Goal: Check status: Check status

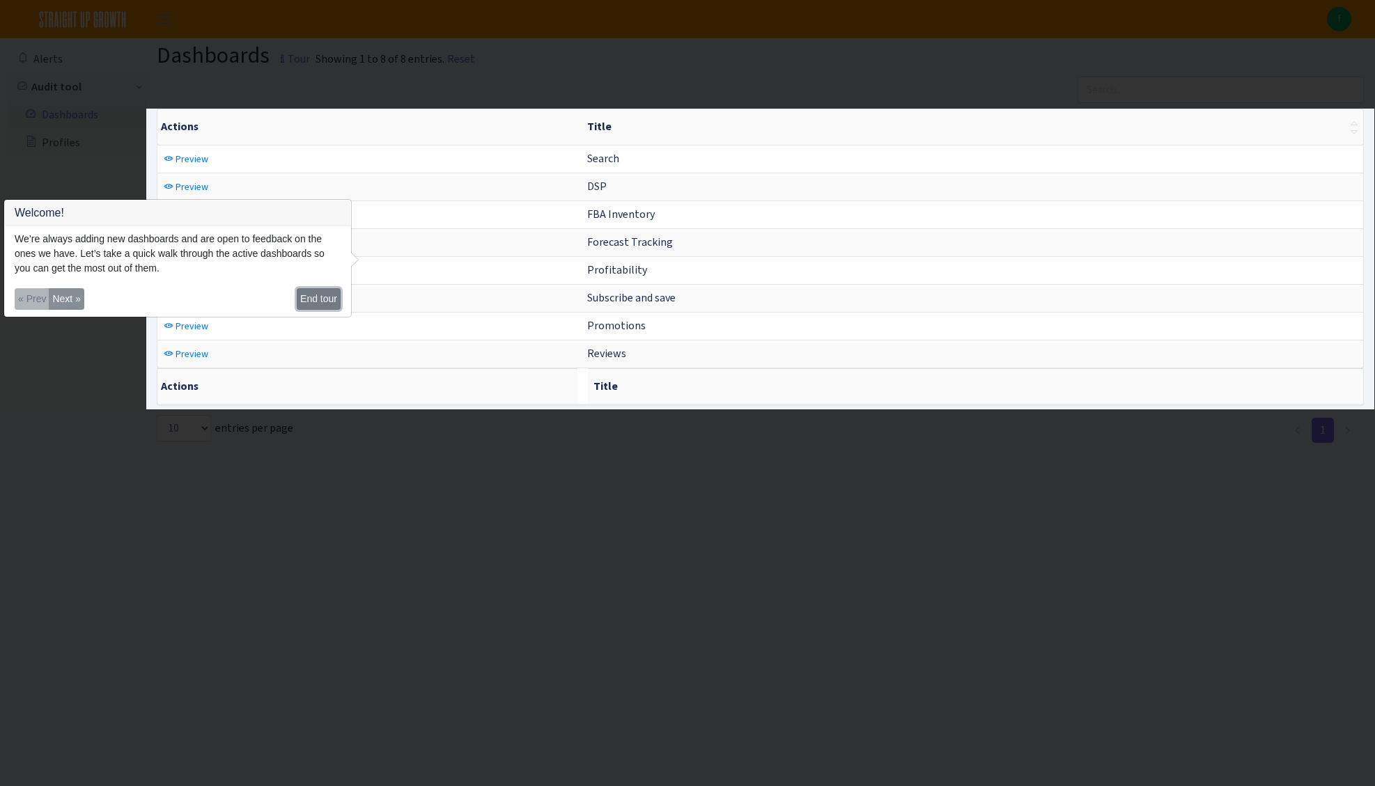
click at [331, 298] on button "End tour" at bounding box center [319, 299] width 44 height 22
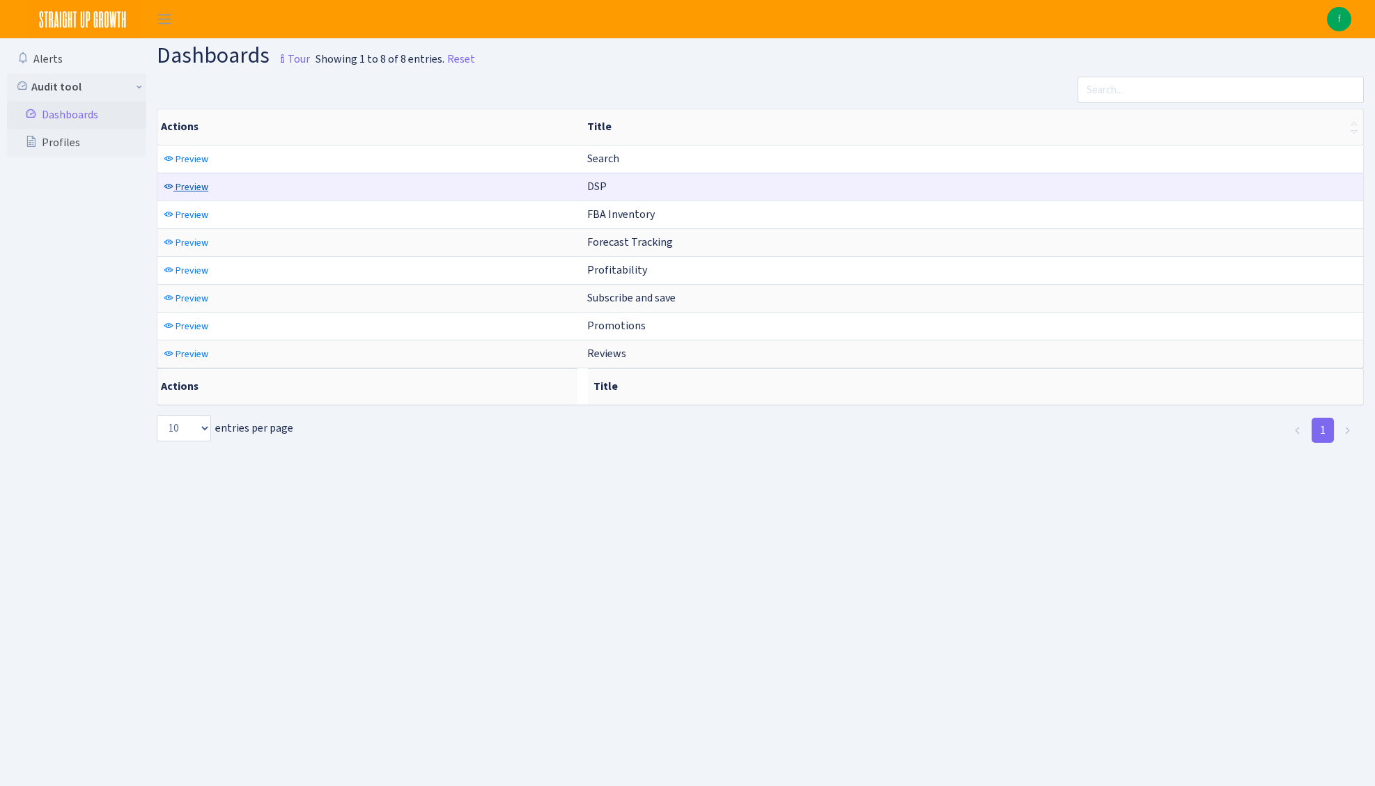
click at [202, 189] on span "Preview" at bounding box center [192, 186] width 33 height 13
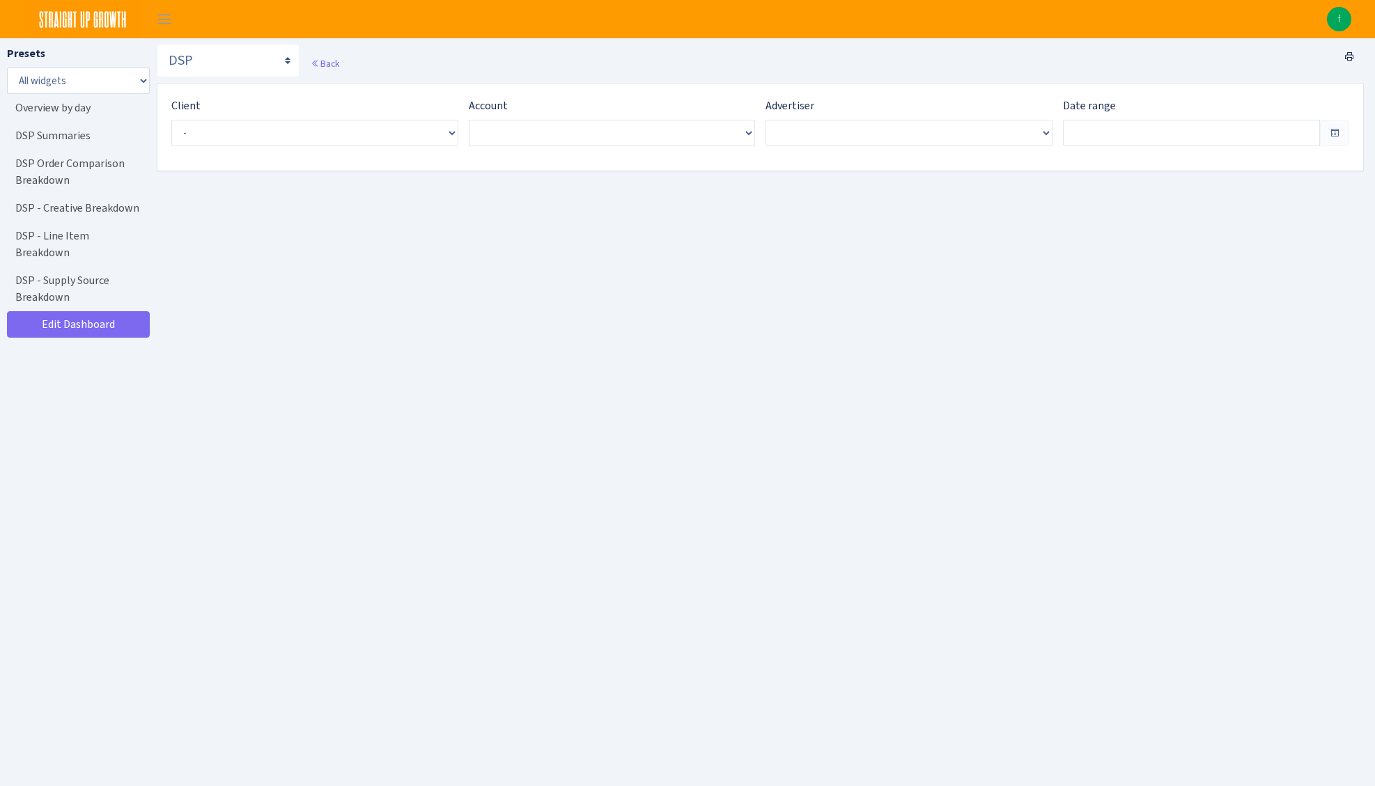
type input "[DATE] - [DATE]"
click at [90, 83] on select "All widgets" at bounding box center [78, 81] width 143 height 26
click at [161, 22] on span "Toggle navigation" at bounding box center [164, 19] width 21 height 16
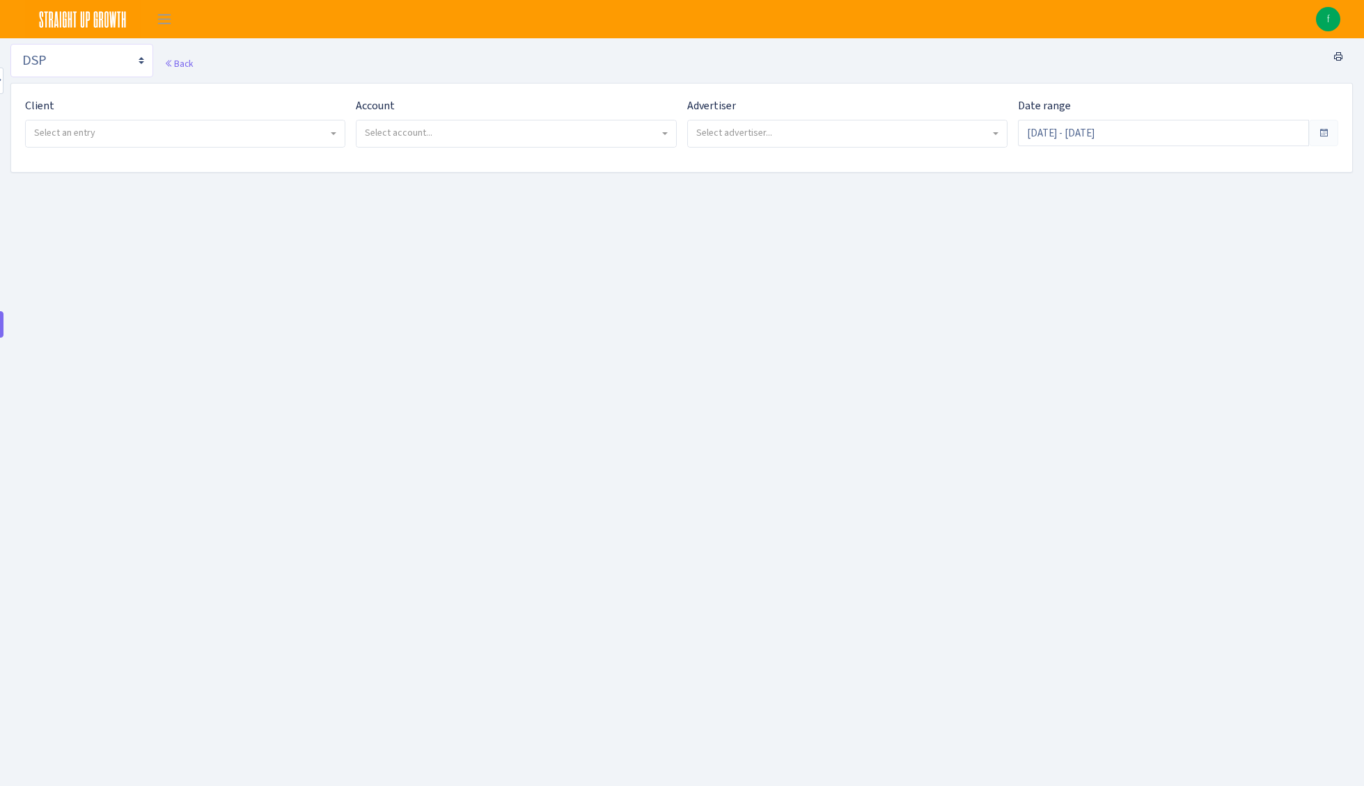
click at [137, 60] on select "Search DSP FBA Inventory Forecast Tracking Profitability Subscribe and save Pro…" at bounding box center [81, 60] width 143 height 33
select select "https://straightupgrowth.com/admin/dashboard/17/show"
click at [10, 44] on select "Search DSP FBA Inventory Forecast Tracking Profitability Subscribe and save Pro…" at bounding box center [81, 60] width 143 height 33
click at [132, 141] on span "Select an entry" at bounding box center [241, 133] width 430 height 26
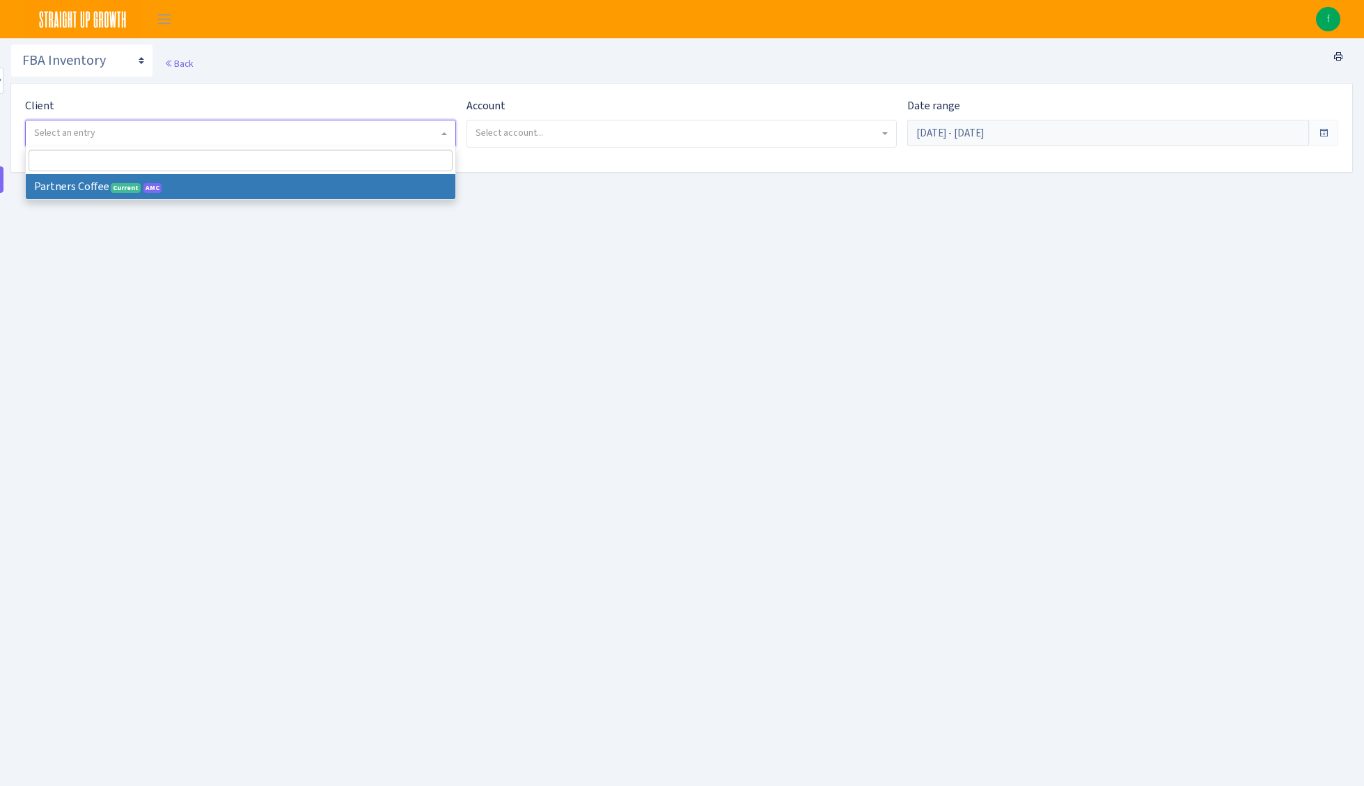
select select "481"
select select
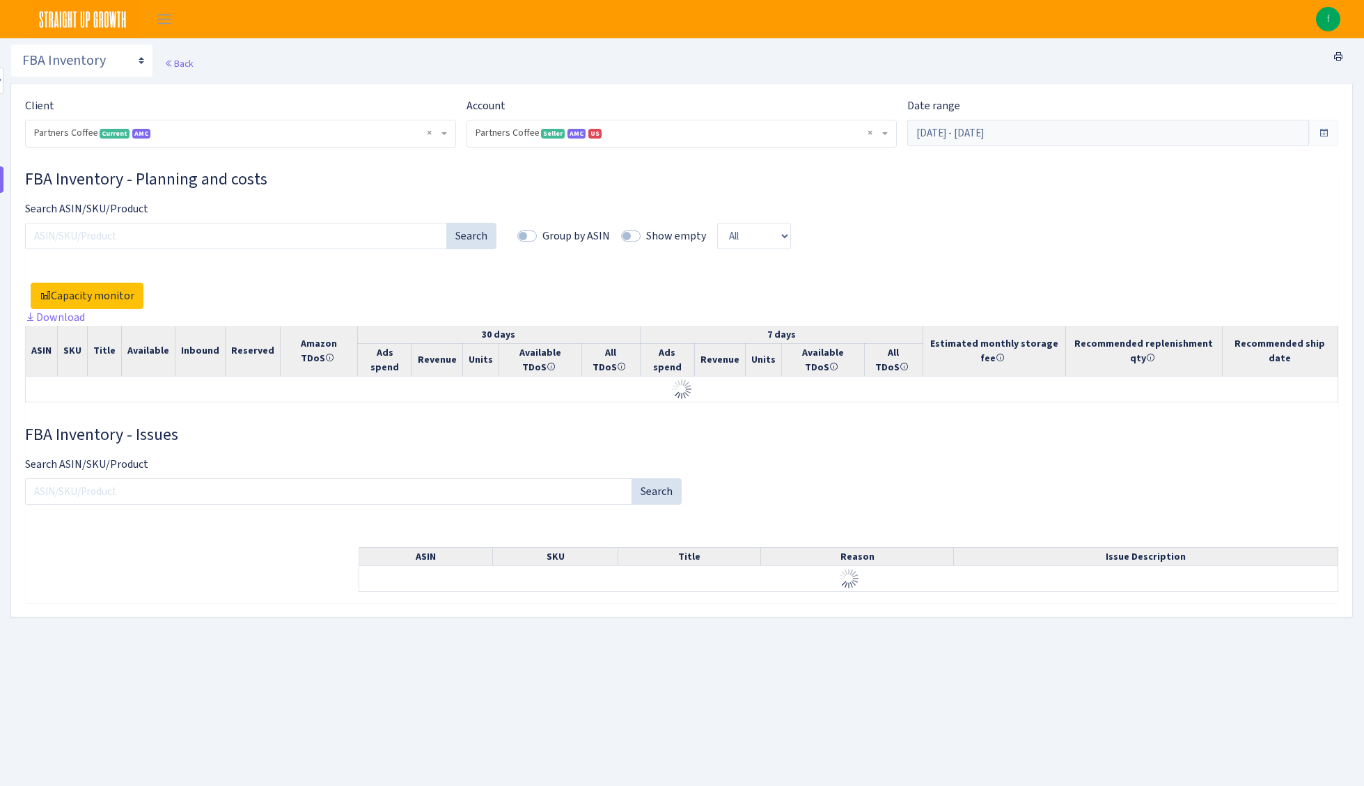
select select "2242985598963294"
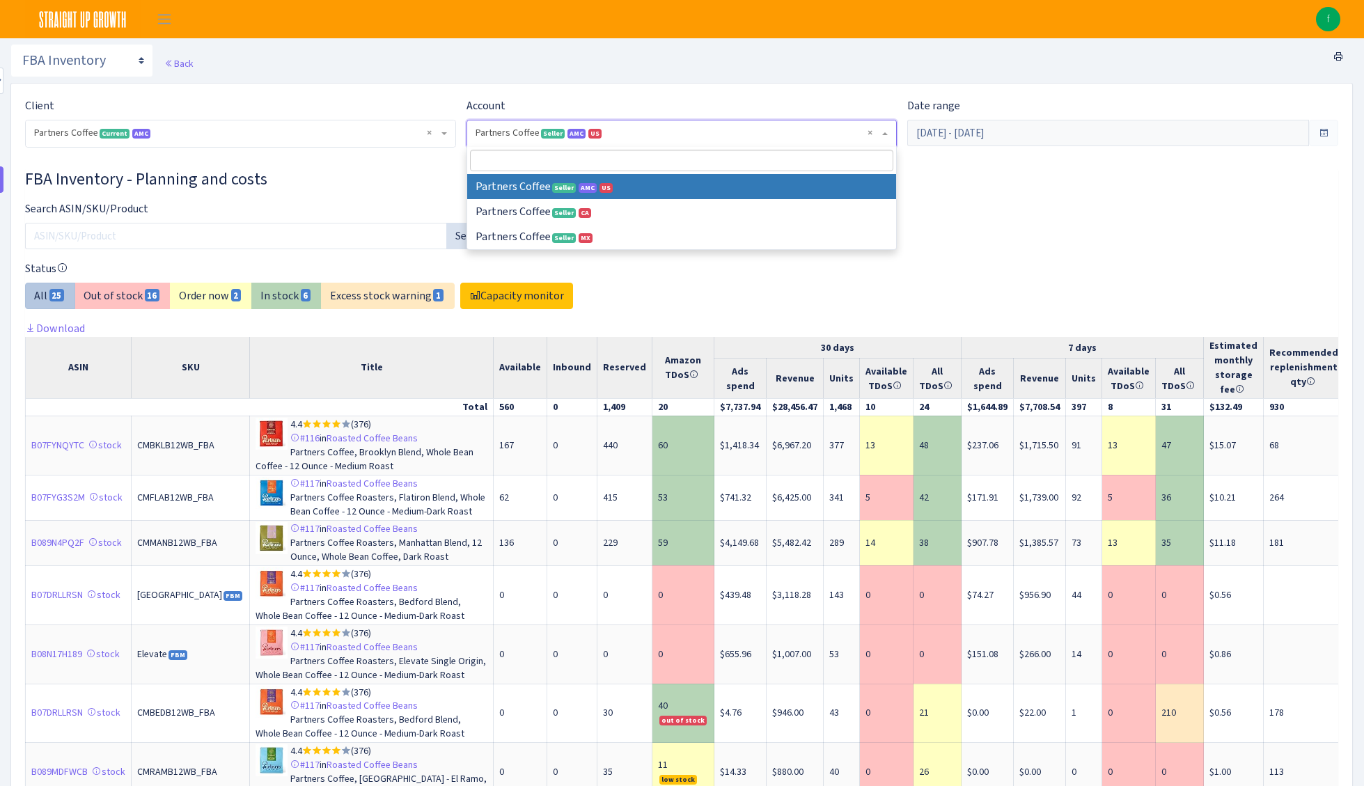
click at [637, 138] on span "× Partners Coffee Seller AMC US 2242985598963294A1VKFWHPDTR4CJENTITY28WSRKPGTOG…" at bounding box center [678, 133] width 405 height 14
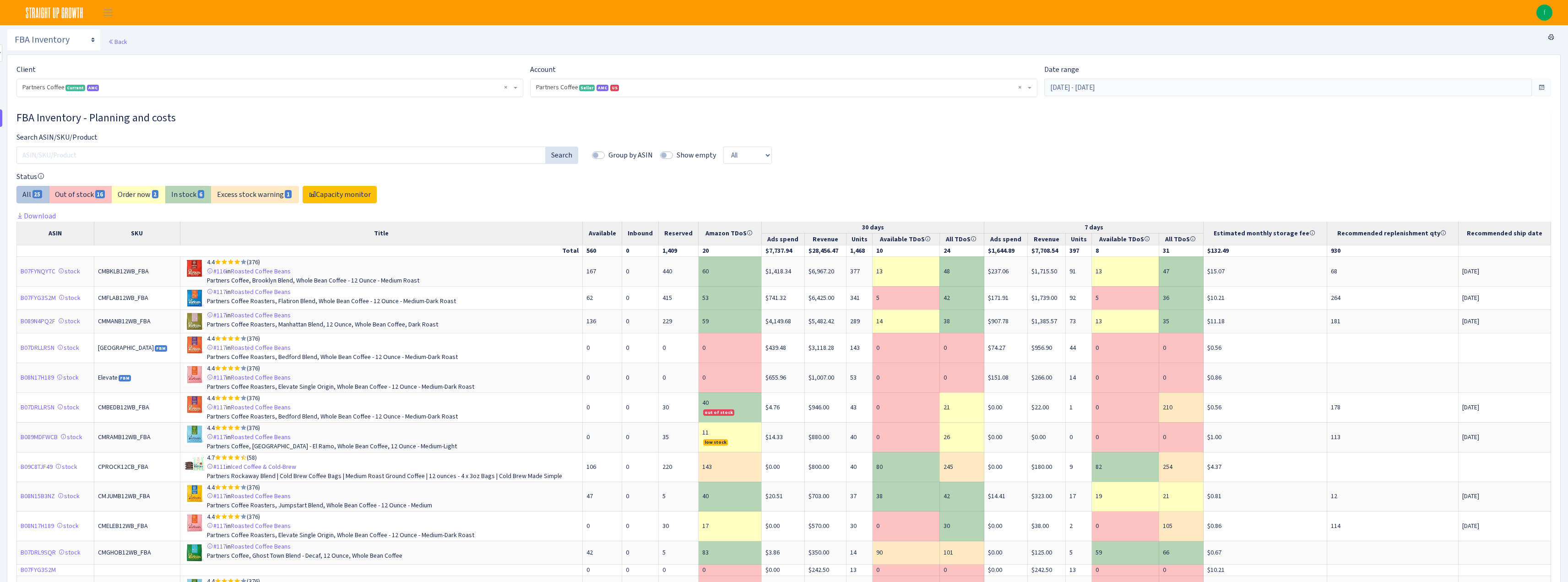
click at [897, 88] on span at bounding box center [1541, 87] width 19 height 17
click at [897, 87] on span at bounding box center [1541, 87] width 7 height 7
select select
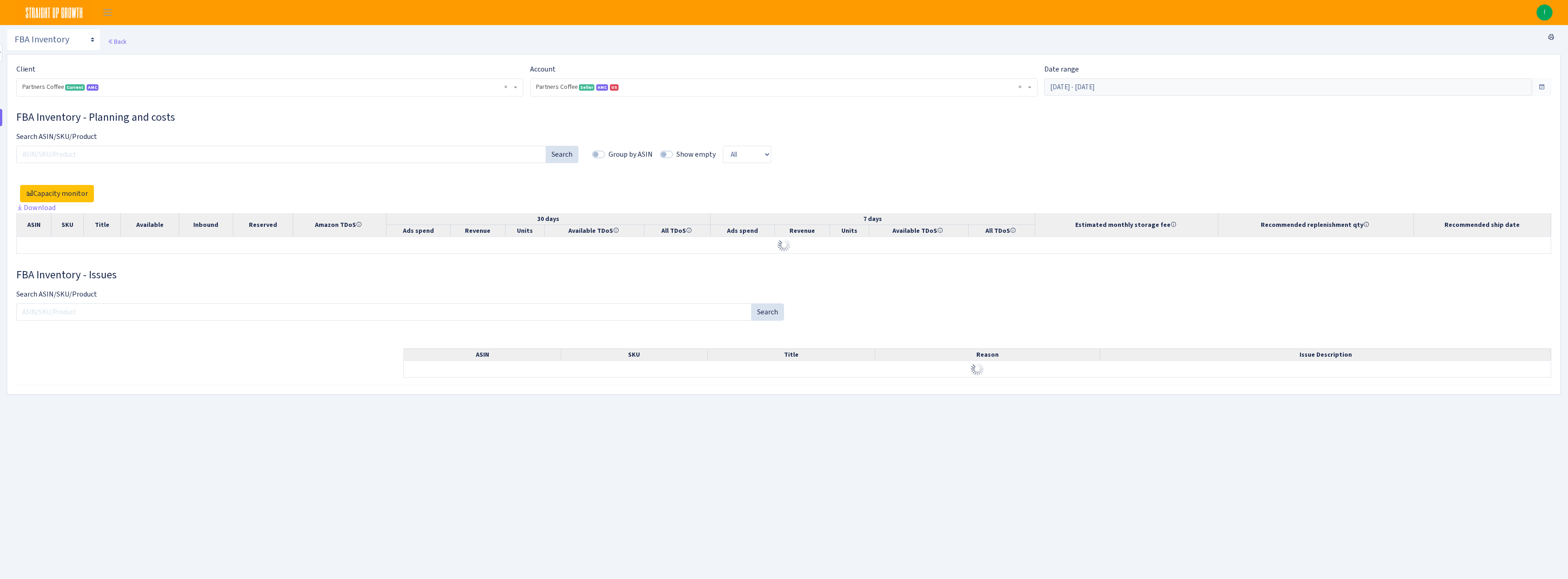
select select "2242985598963294"
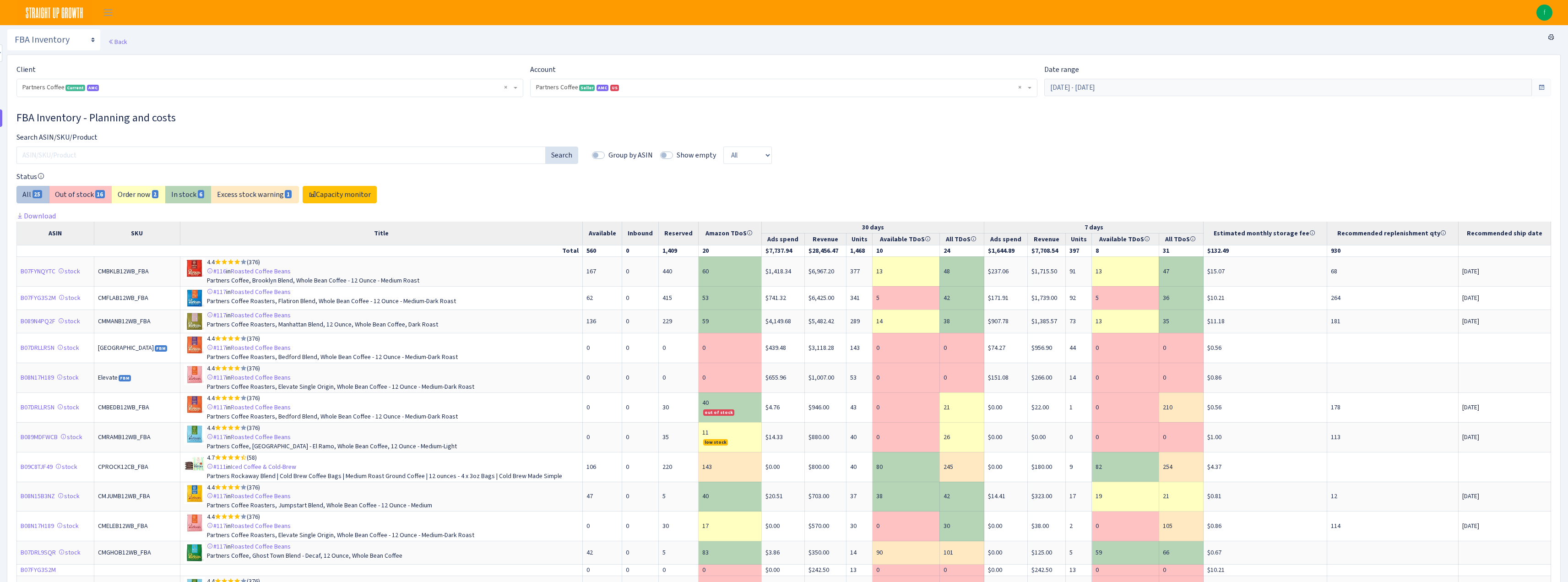
click at [1542, 87] on span at bounding box center [1541, 87] width 7 height 7
click at [711, 89] on span "× Partners Coffee Seller AMC US 2242985598963294A1VKFWHPDTR4CJENTITY28WSRKPGTOG…" at bounding box center [781, 87] width 490 height 9
click at [891, 125] on div "FBA Inventory - Planning and costs Search ASIN/SKU/Product Search Group by ASIN…" at bounding box center [784, 476] width 1534 height 730
click at [609, 156] on label "Group by ASIN" at bounding box center [631, 155] width 45 height 11
click at [609, 156] on input "Group by ASIN" at bounding box center [611, 153] width 6 height 6
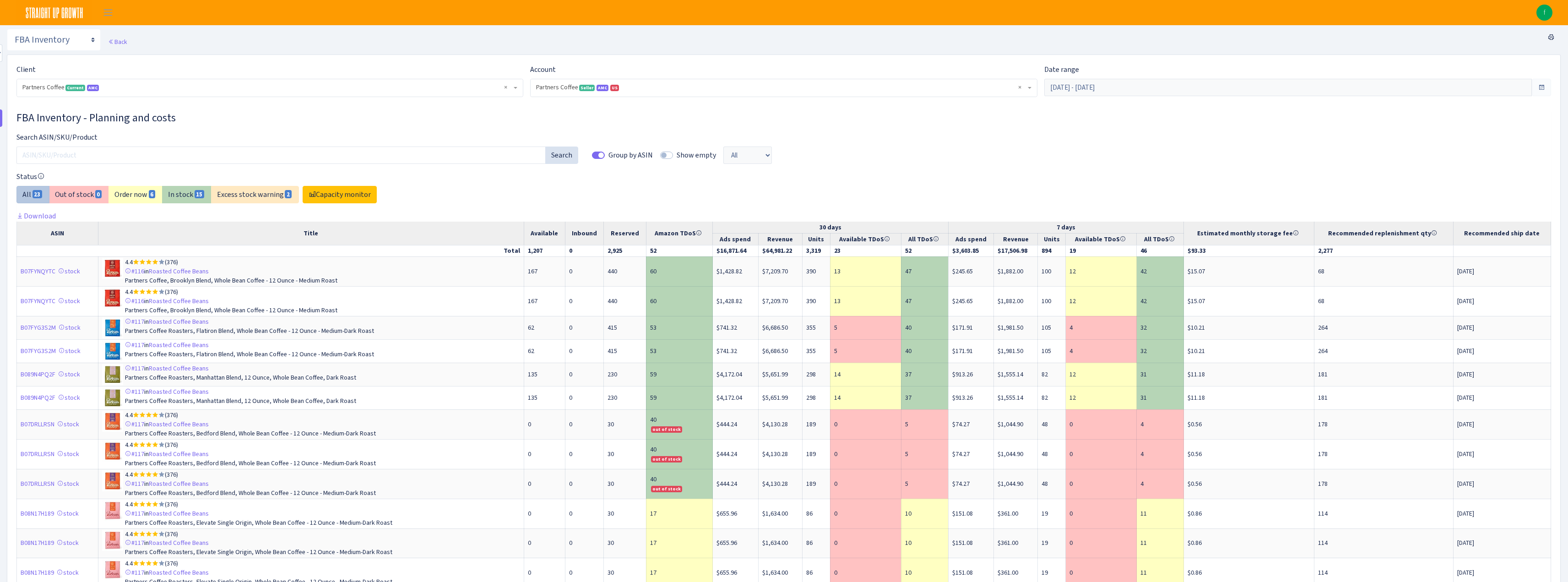
click at [609, 156] on label "Group by ASIN" at bounding box center [631, 155] width 45 height 11
click at [609, 156] on input "Group by ASIN" at bounding box center [611, 153] width 6 height 6
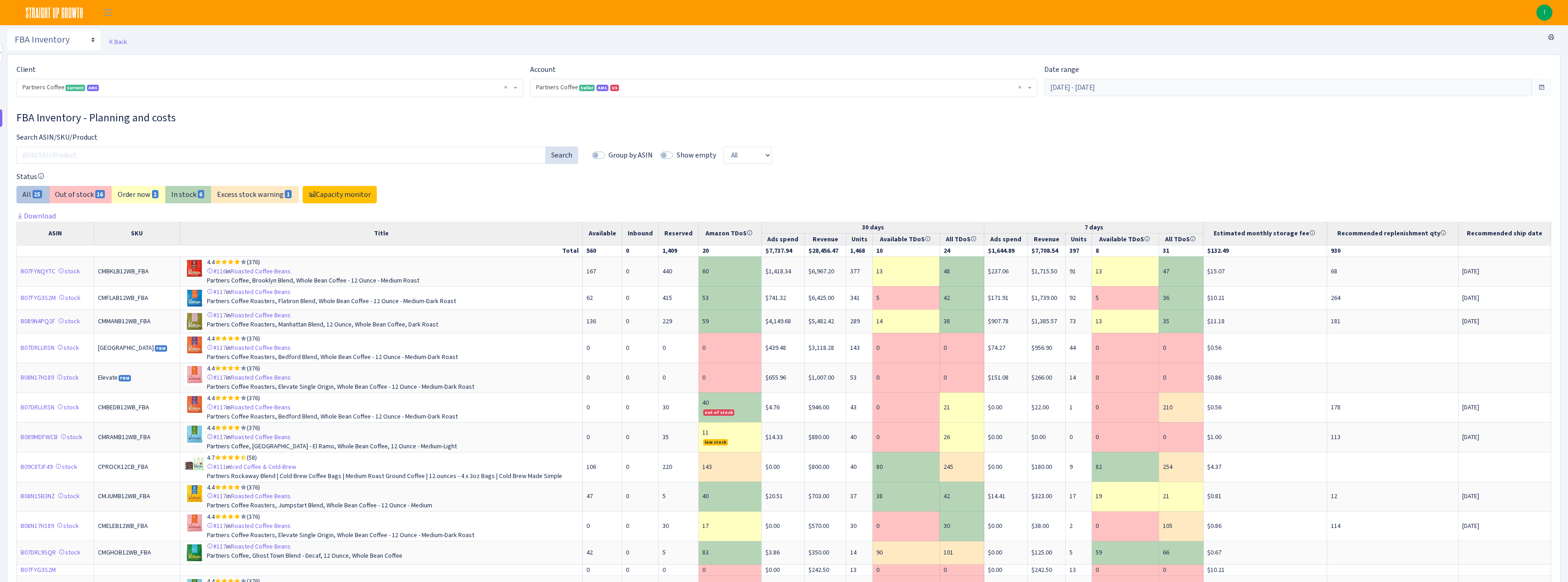
click at [609, 156] on label "Group by ASIN" at bounding box center [631, 155] width 45 height 11
click at [609, 156] on input "Group by ASIN" at bounding box center [611, 153] width 6 height 6
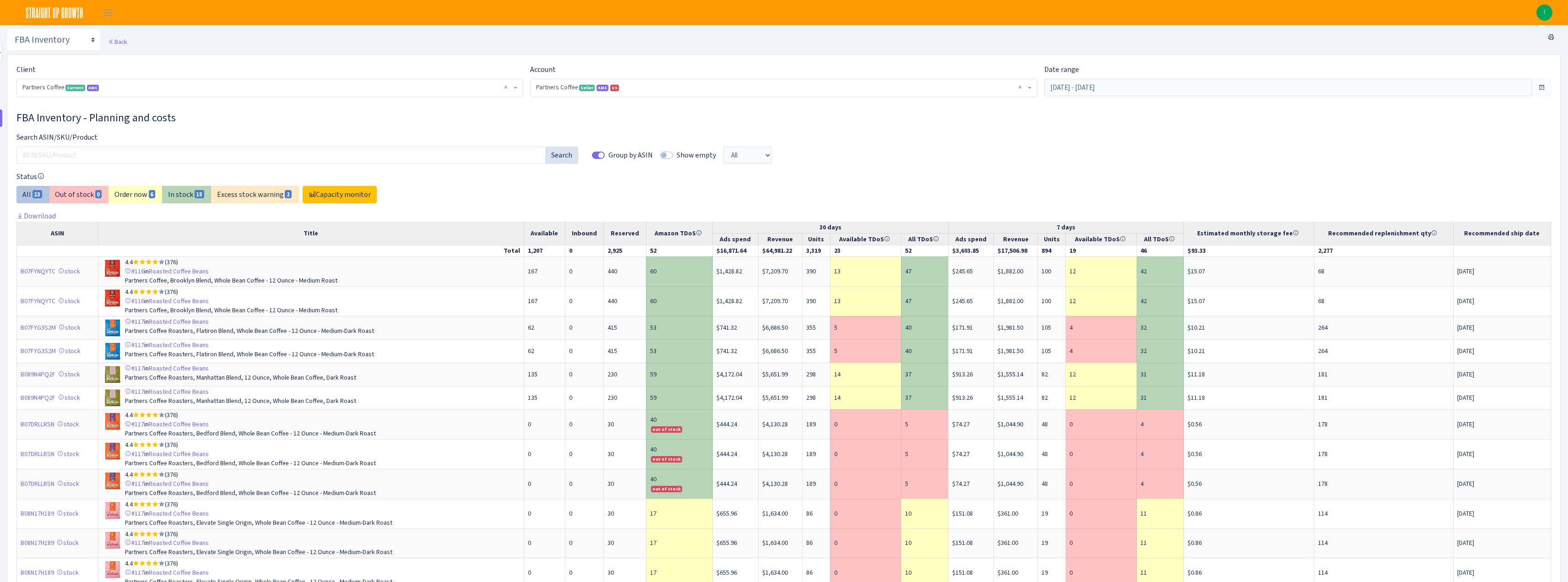
click at [609, 156] on label "Group by ASIN" at bounding box center [631, 155] width 45 height 11
click at [609, 156] on input "Group by ASIN" at bounding box center [611, 153] width 6 height 6
checkbox input "false"
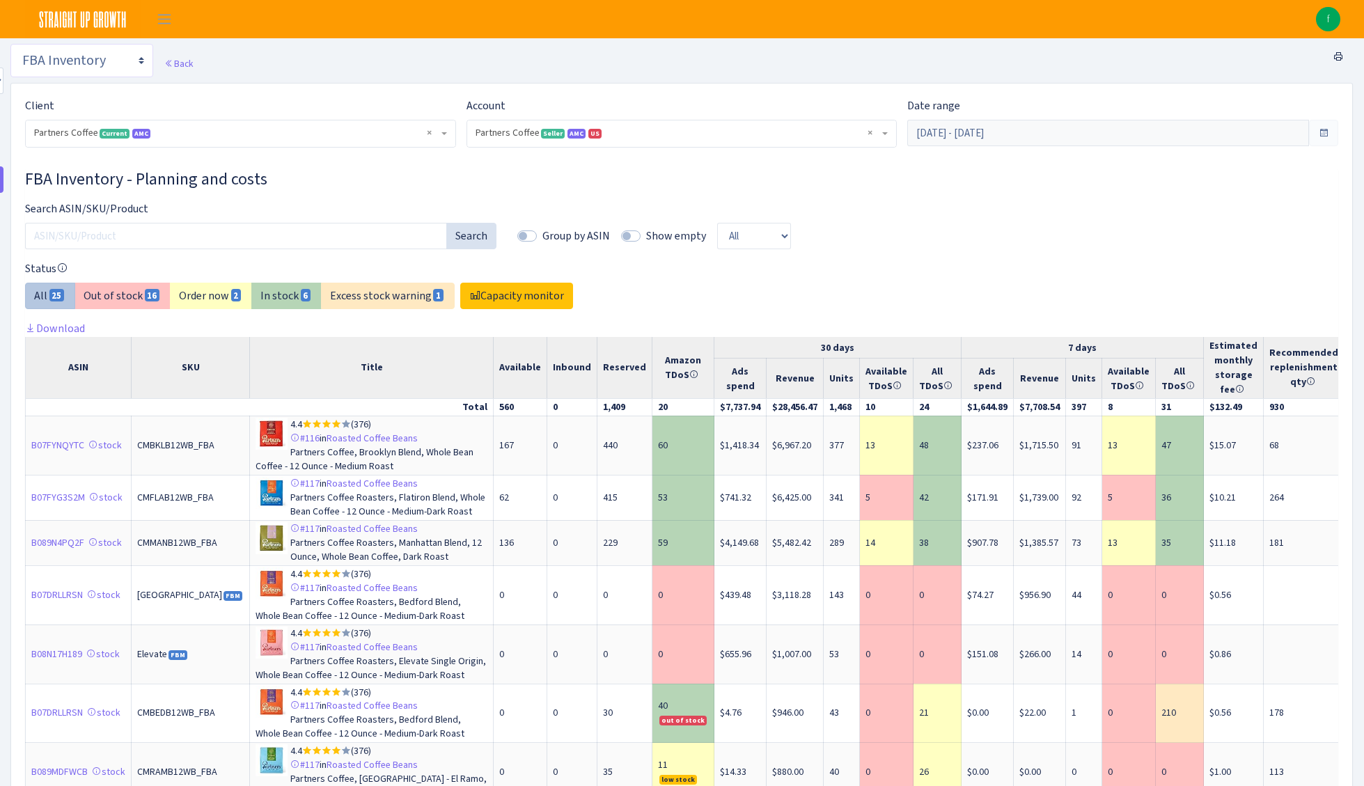
click at [85, 65] on select "Search DSP FBA Inventory Forecast Tracking Profitability Subscribe and save Pro…" at bounding box center [81, 60] width 143 height 33
select select "https://straightupgrowth.com/admin/dashboard/19/show"
click at [10, 44] on select "Search DSP FBA Inventory Forecast Tracking Profitability Subscribe and save Pro…" at bounding box center [81, 60] width 143 height 33
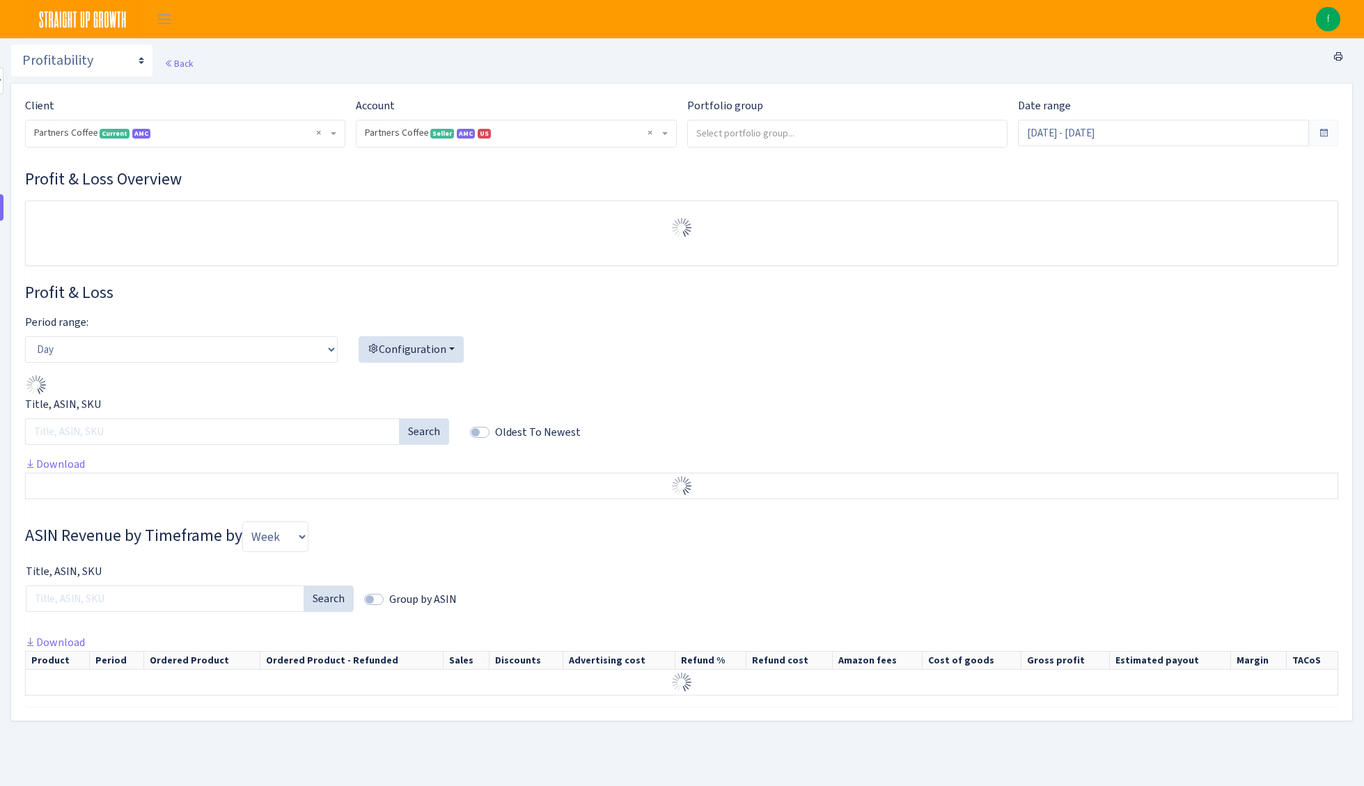
select select "2242985598963294"
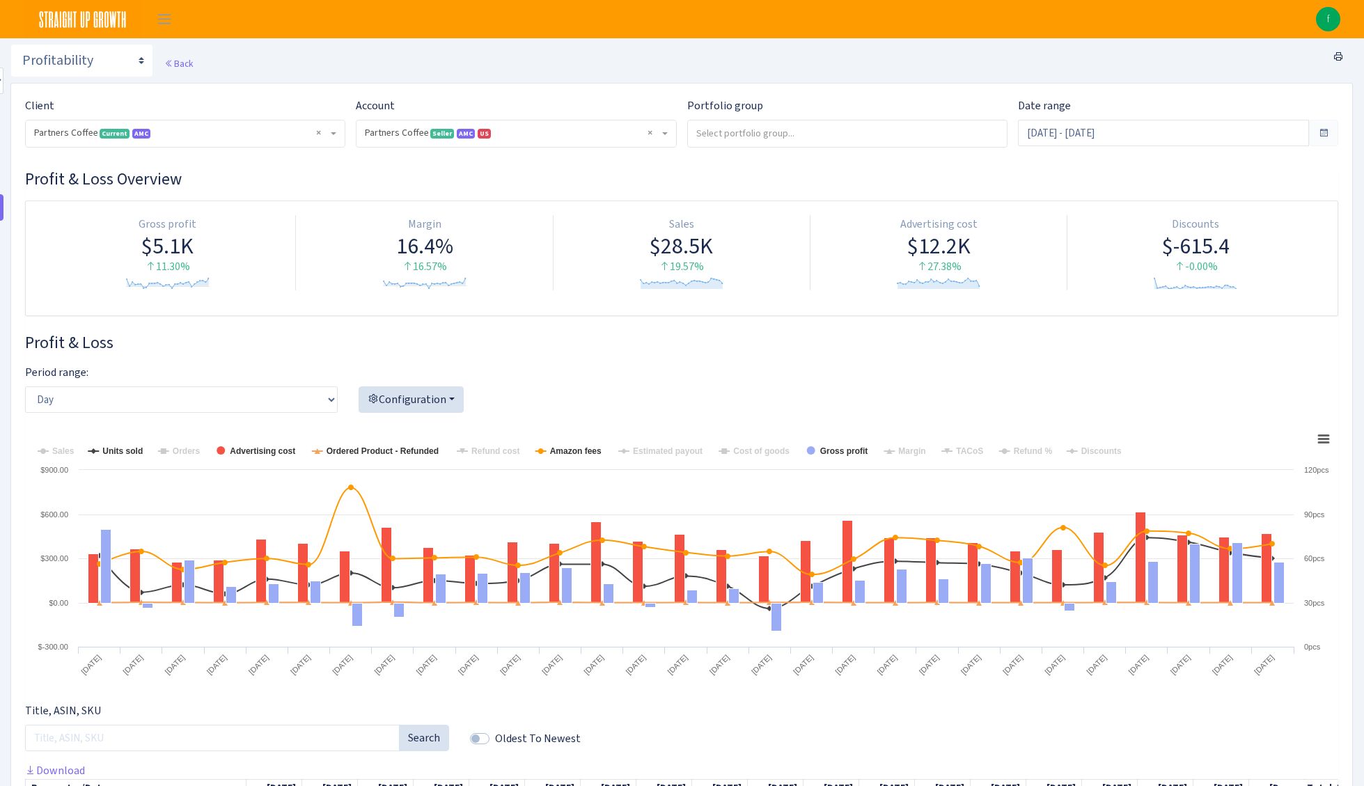
click at [830, 171] on h3 "Profit & Loss Overview" at bounding box center [681, 179] width 1313 height 20
click at [746, 449] on tspan "Cost of goods" at bounding box center [761, 451] width 56 height 10
click at [755, 449] on tspan "Cost of goods" at bounding box center [761, 451] width 56 height 10
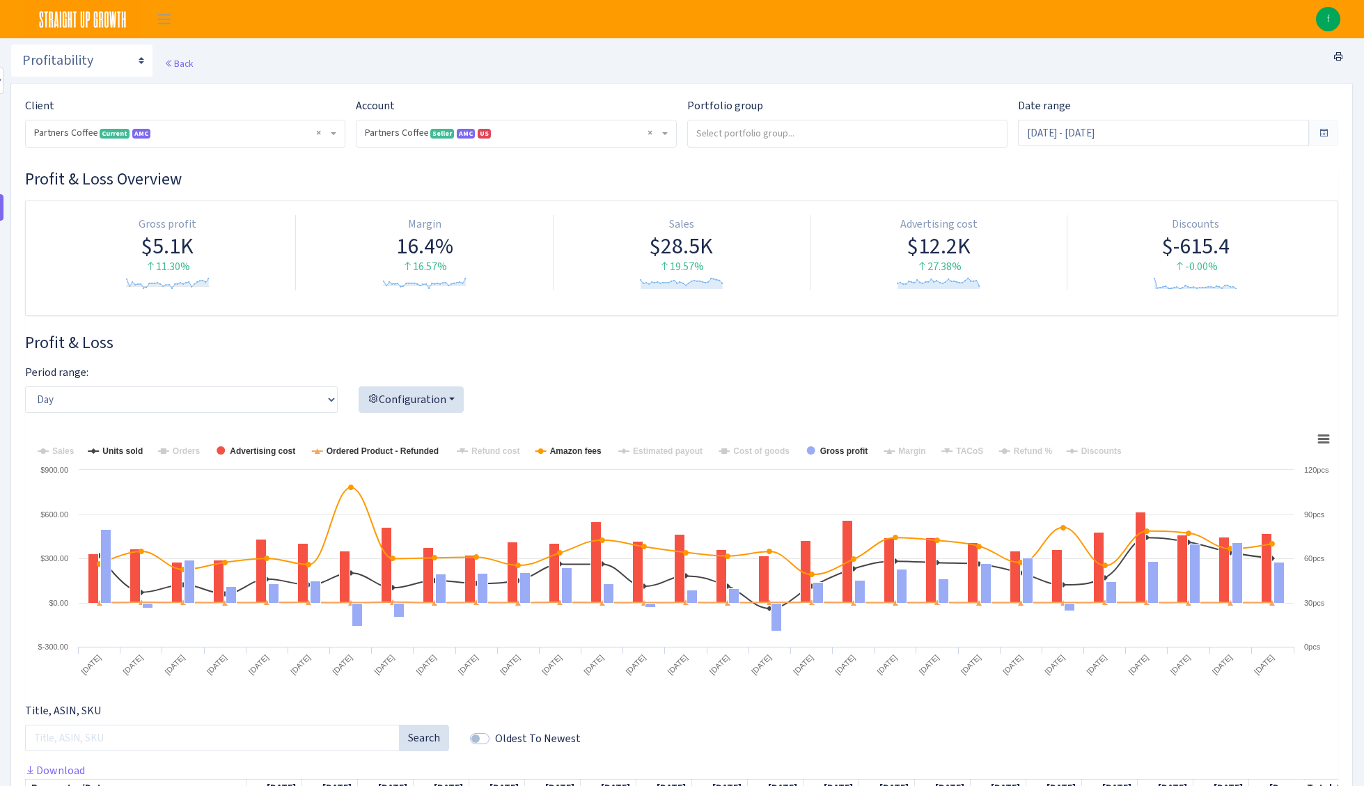
click at [755, 449] on tspan "Cost of goods" at bounding box center [761, 451] width 56 height 10
click at [1146, 344] on h3 "Profit & Loss" at bounding box center [681, 343] width 1313 height 20
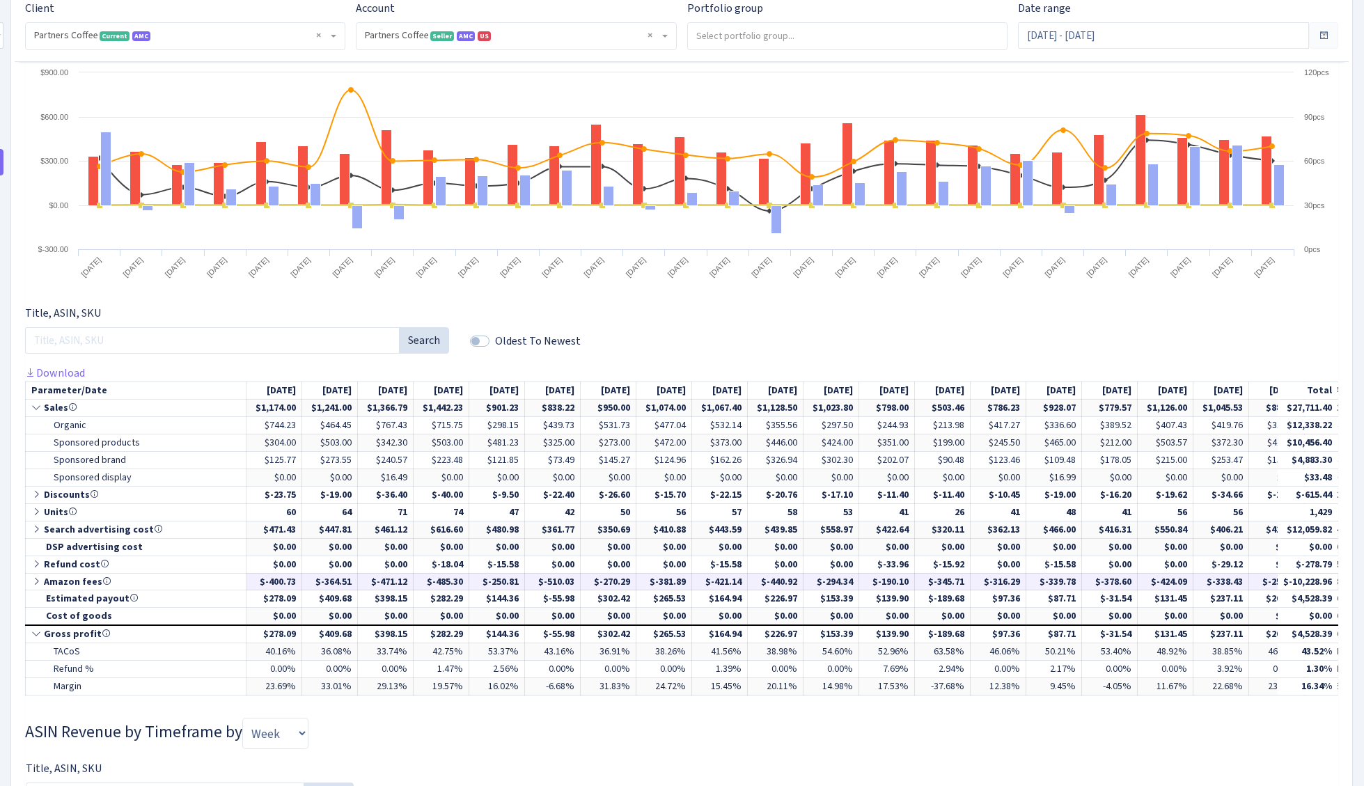
scroll to position [418, 0]
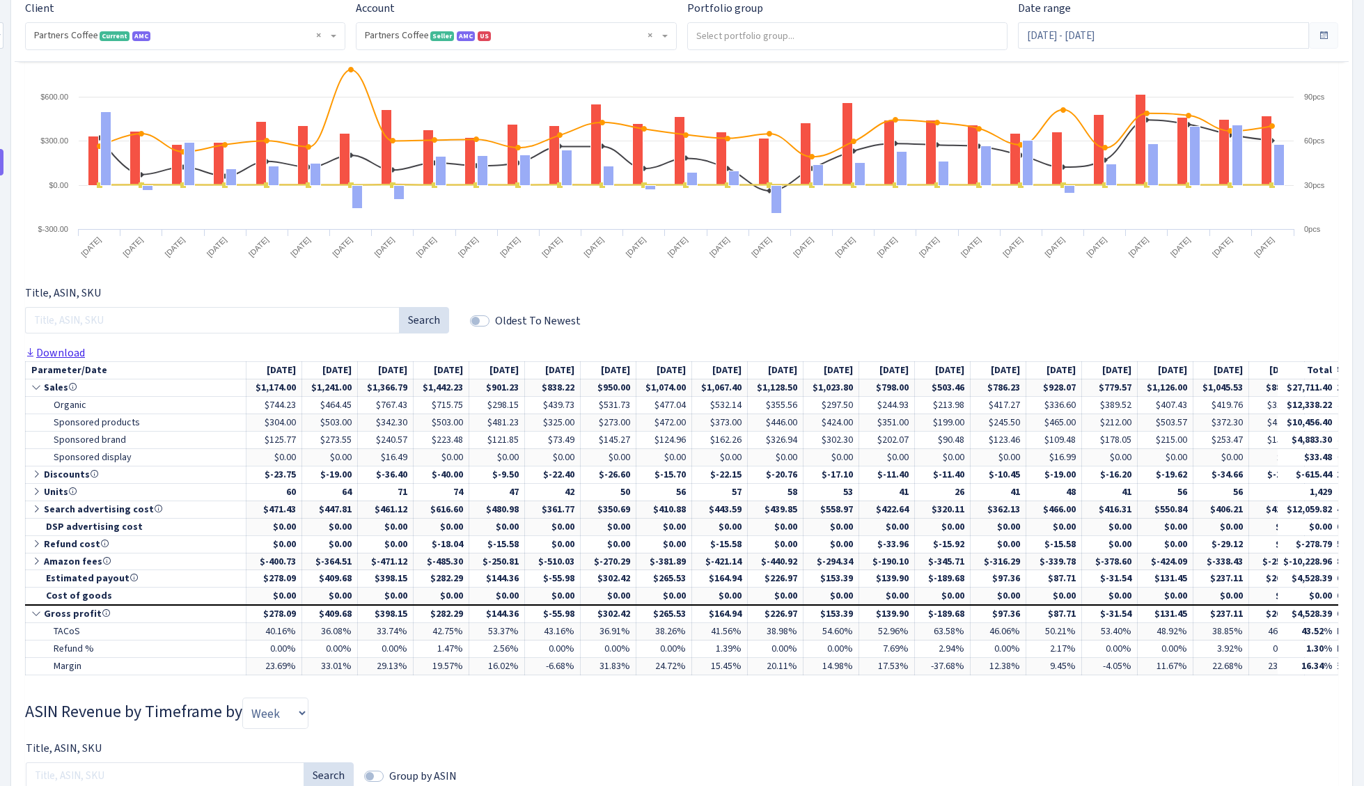
click at [54, 356] on link "Download" at bounding box center [55, 352] width 60 height 15
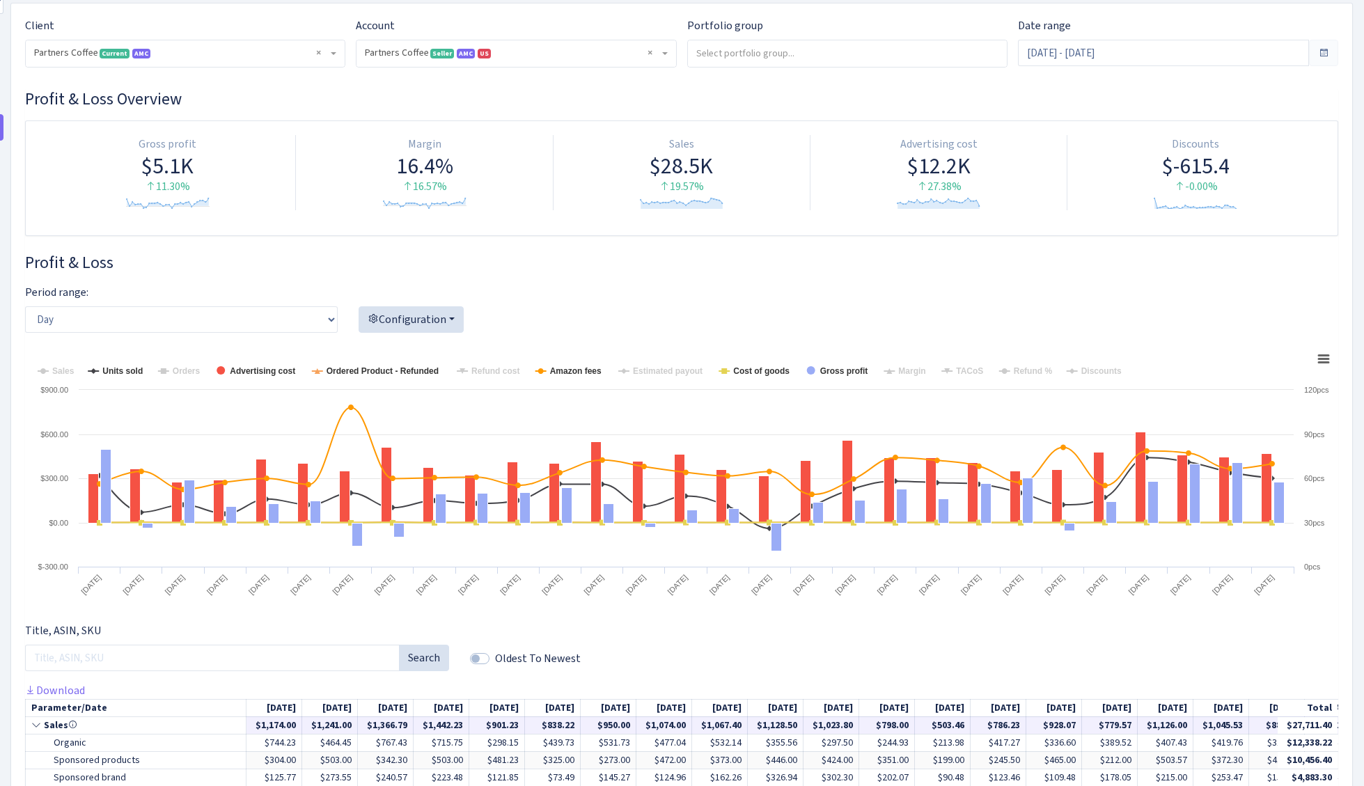
scroll to position [0, 0]
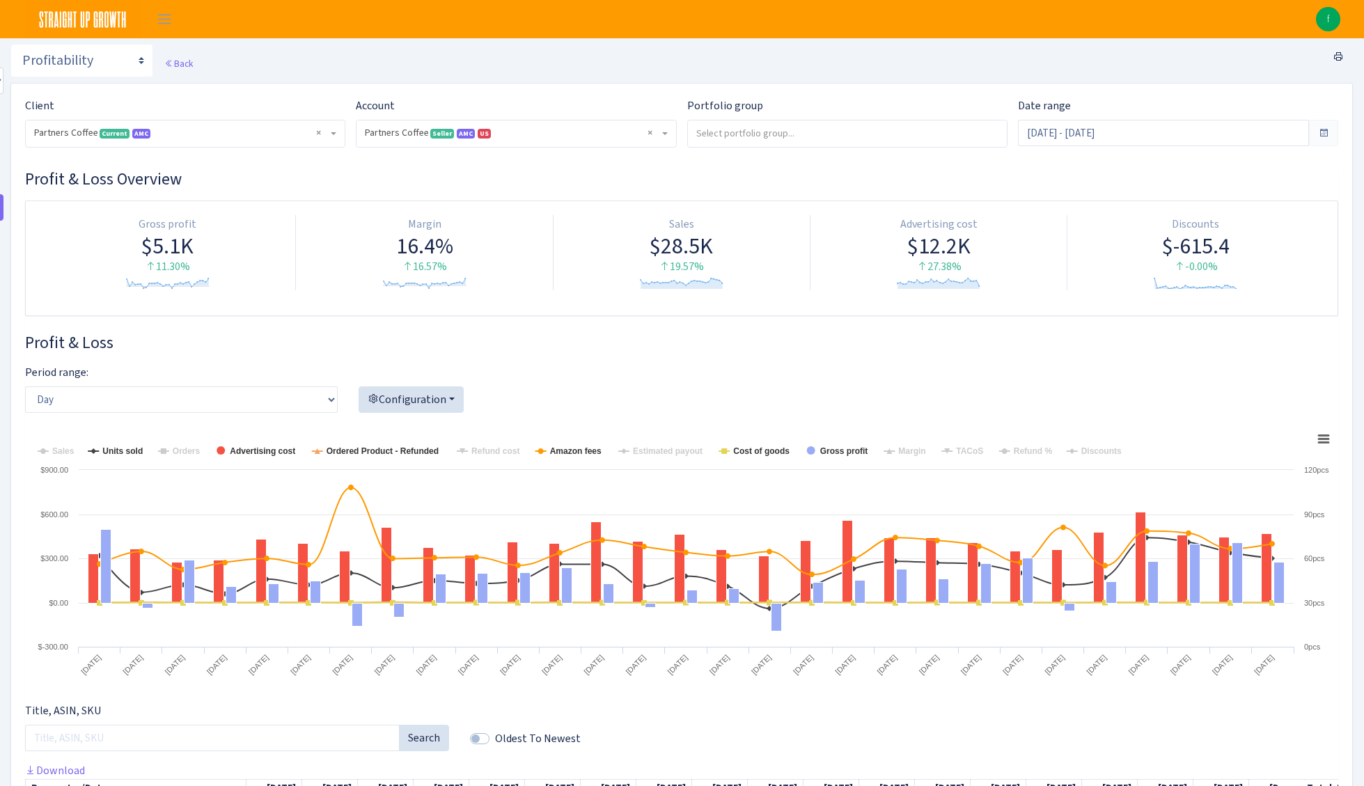
click at [1327, 134] on span at bounding box center [1323, 132] width 11 height 11
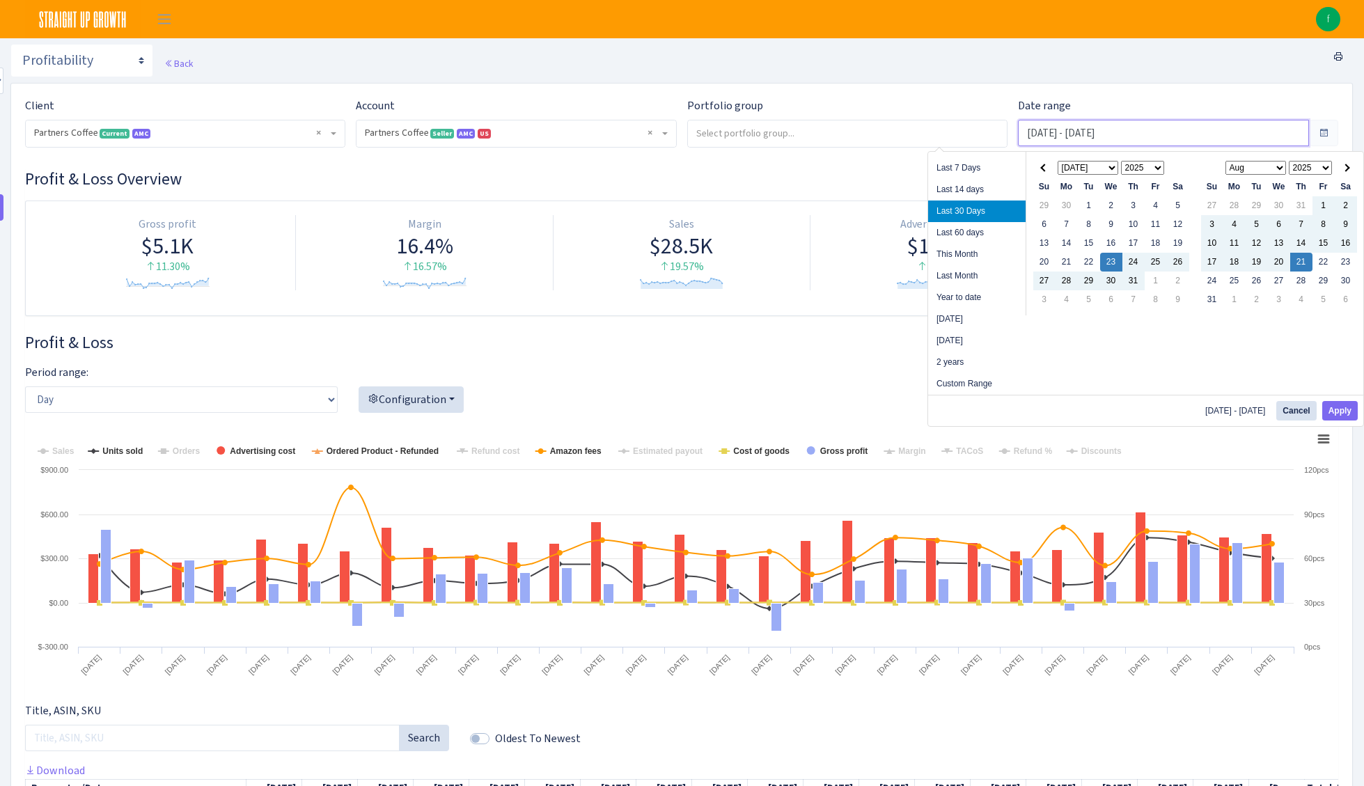
click at [1250, 129] on input "Jul 23, 2025 - Aug 21, 2025" at bounding box center [1163, 133] width 291 height 26
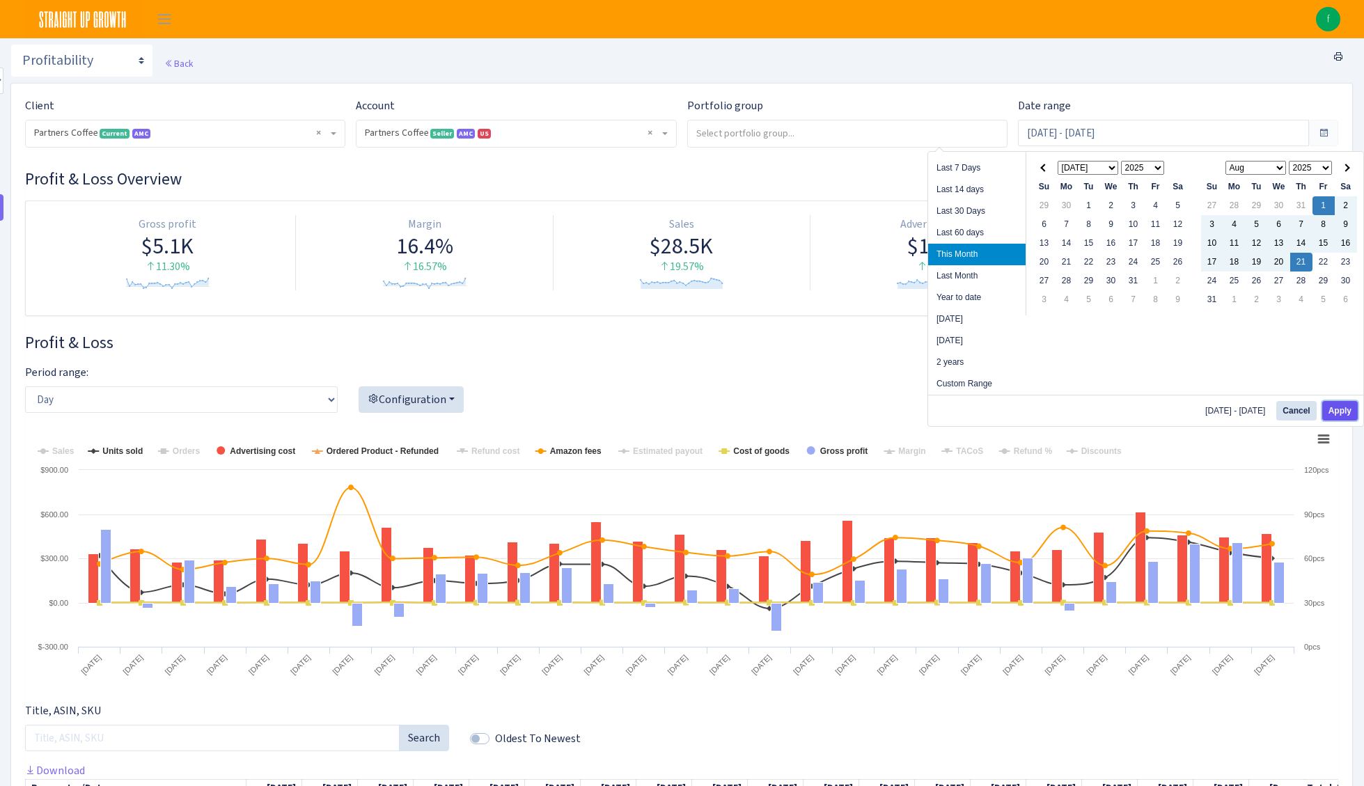
click at [1333, 407] on button "Apply" at bounding box center [1341, 411] width 36 height 20
type input "Aug 1, 2025 - Aug 21, 2025"
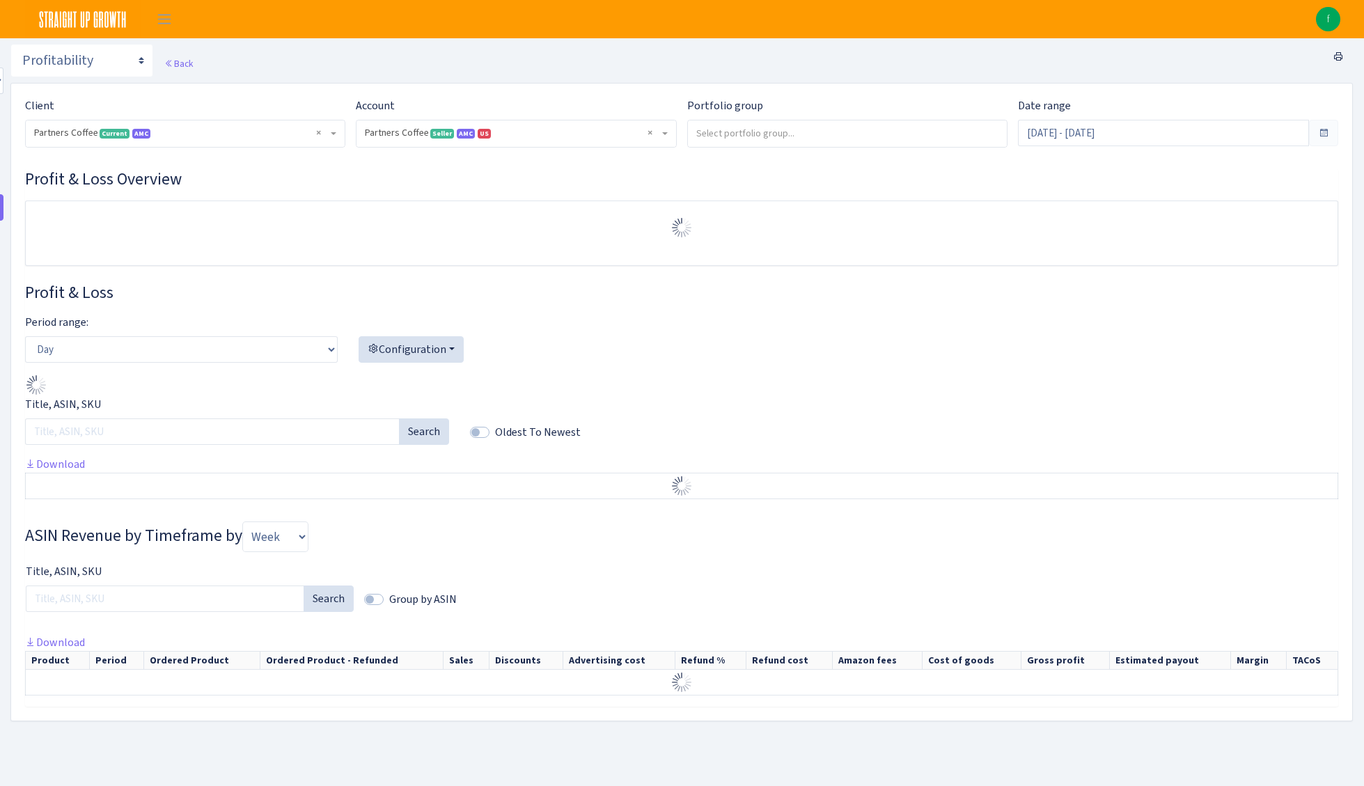
select select "2242985598963294"
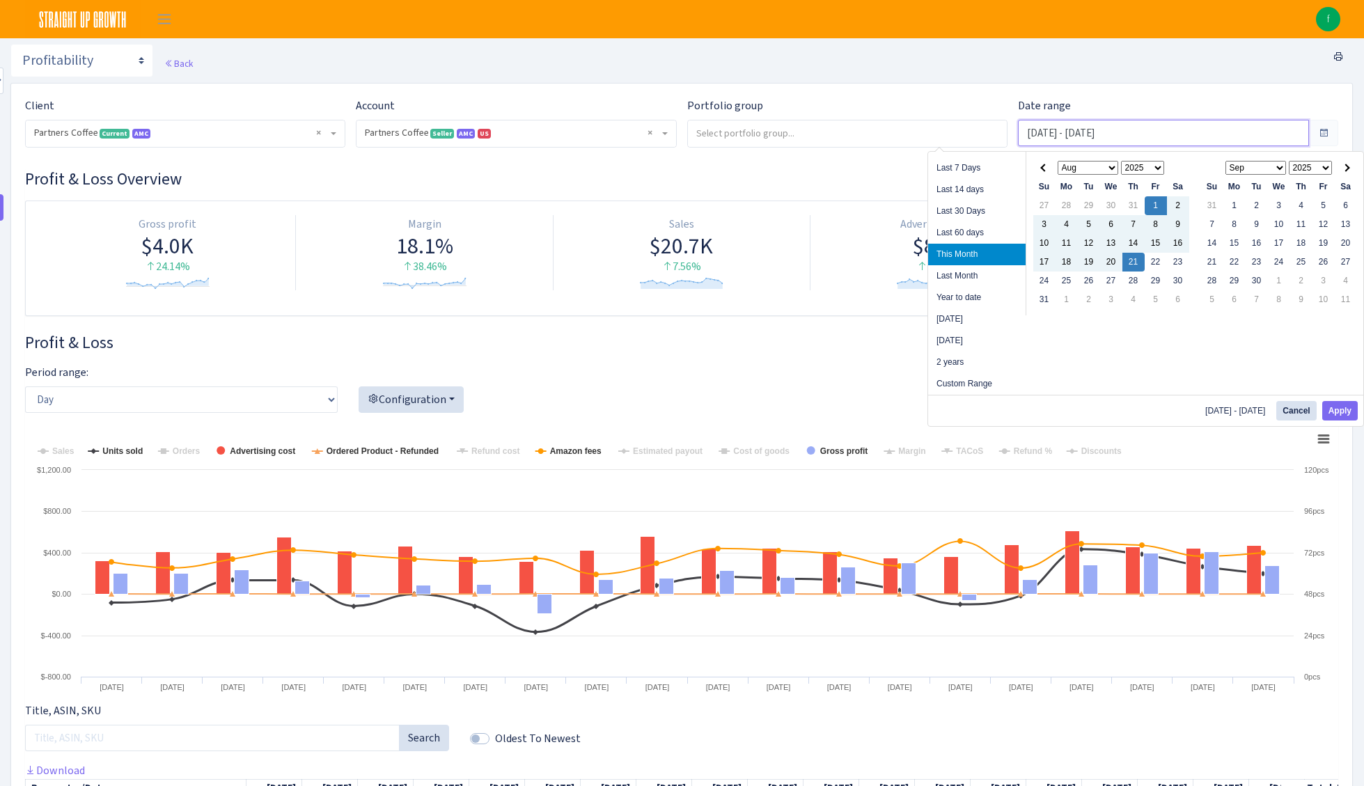
click at [1201, 137] on input "[DATE] - [DATE]" at bounding box center [1163, 133] width 291 height 26
click at [1051, 171] on th at bounding box center [1045, 168] width 22 height 19
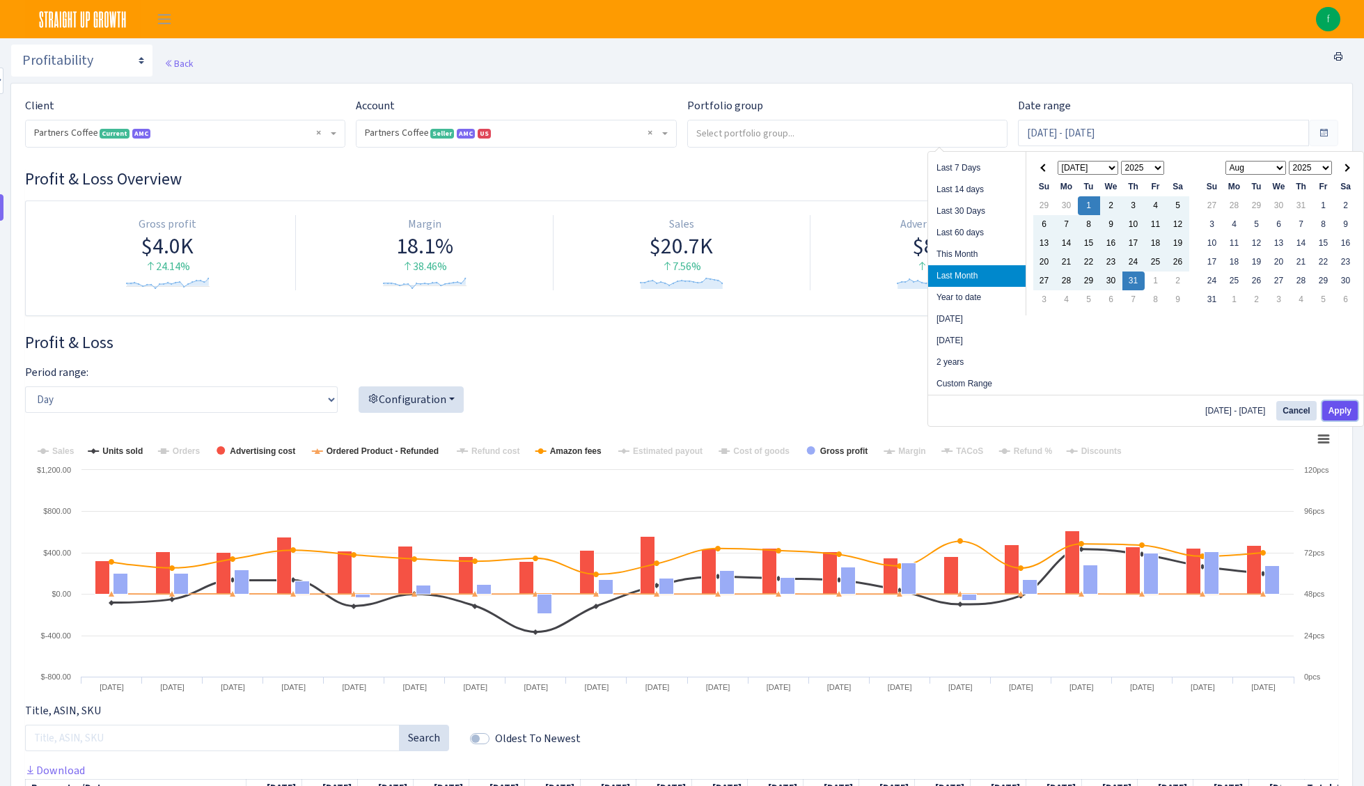
click at [1344, 414] on button "Apply" at bounding box center [1341, 411] width 36 height 20
type input "[DATE] - [DATE]"
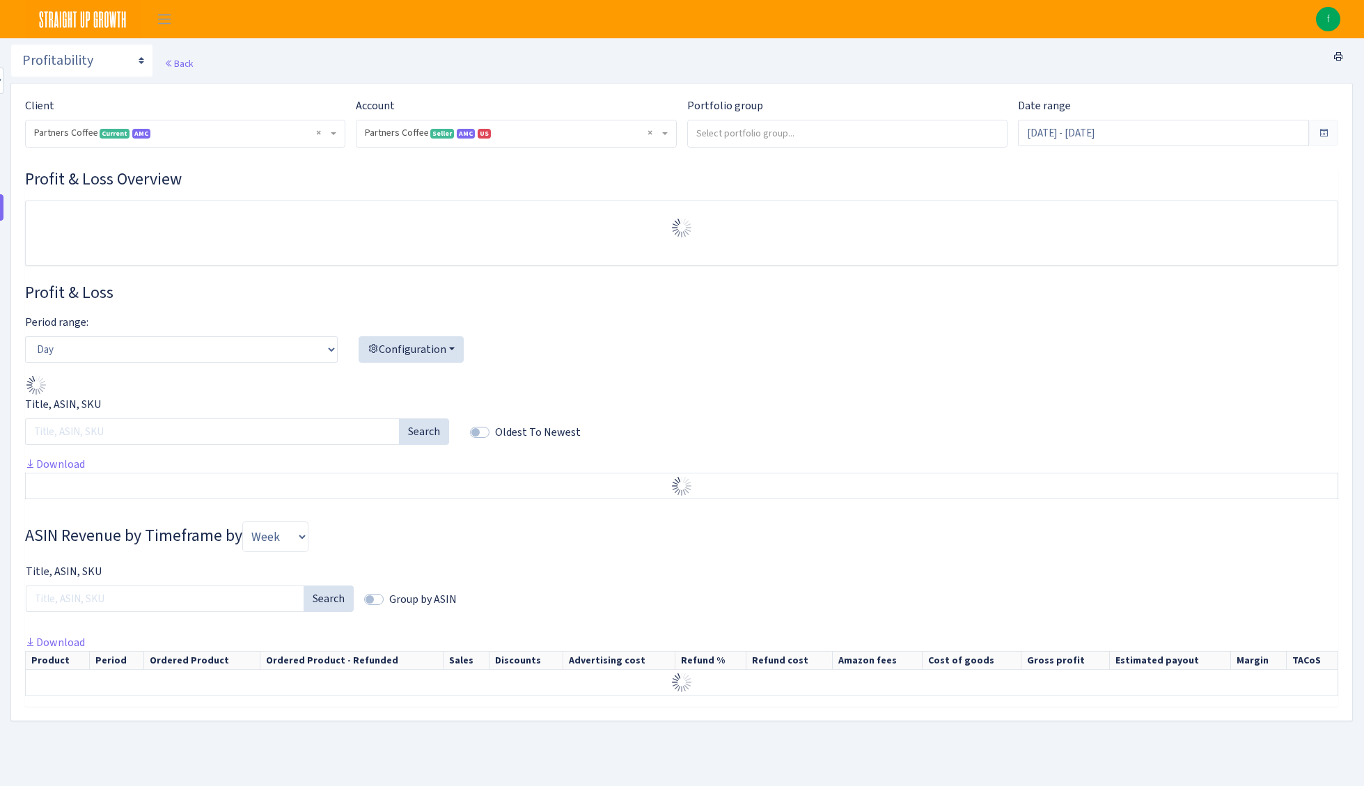
select select "2242985598963294"
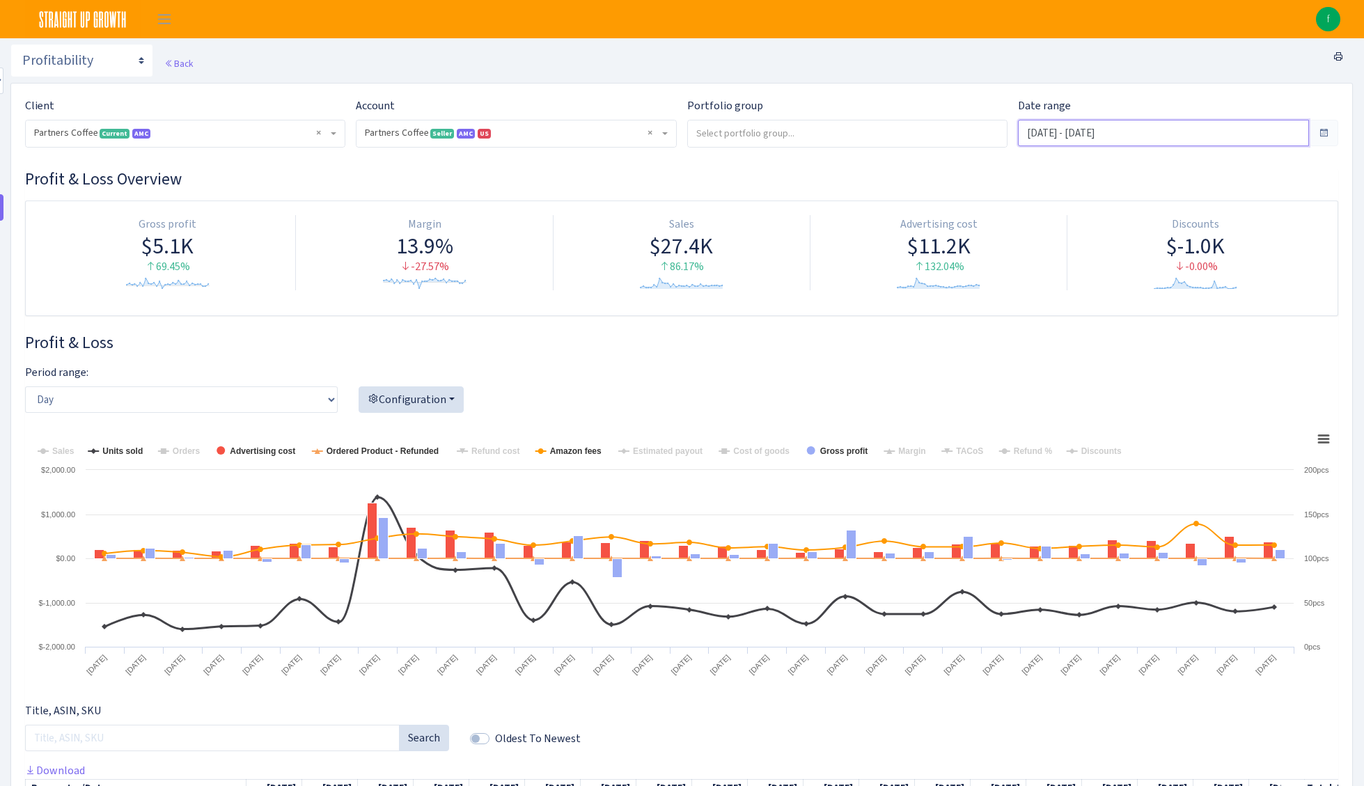
click at [1223, 145] on input "[DATE] - [DATE]" at bounding box center [1163, 133] width 291 height 26
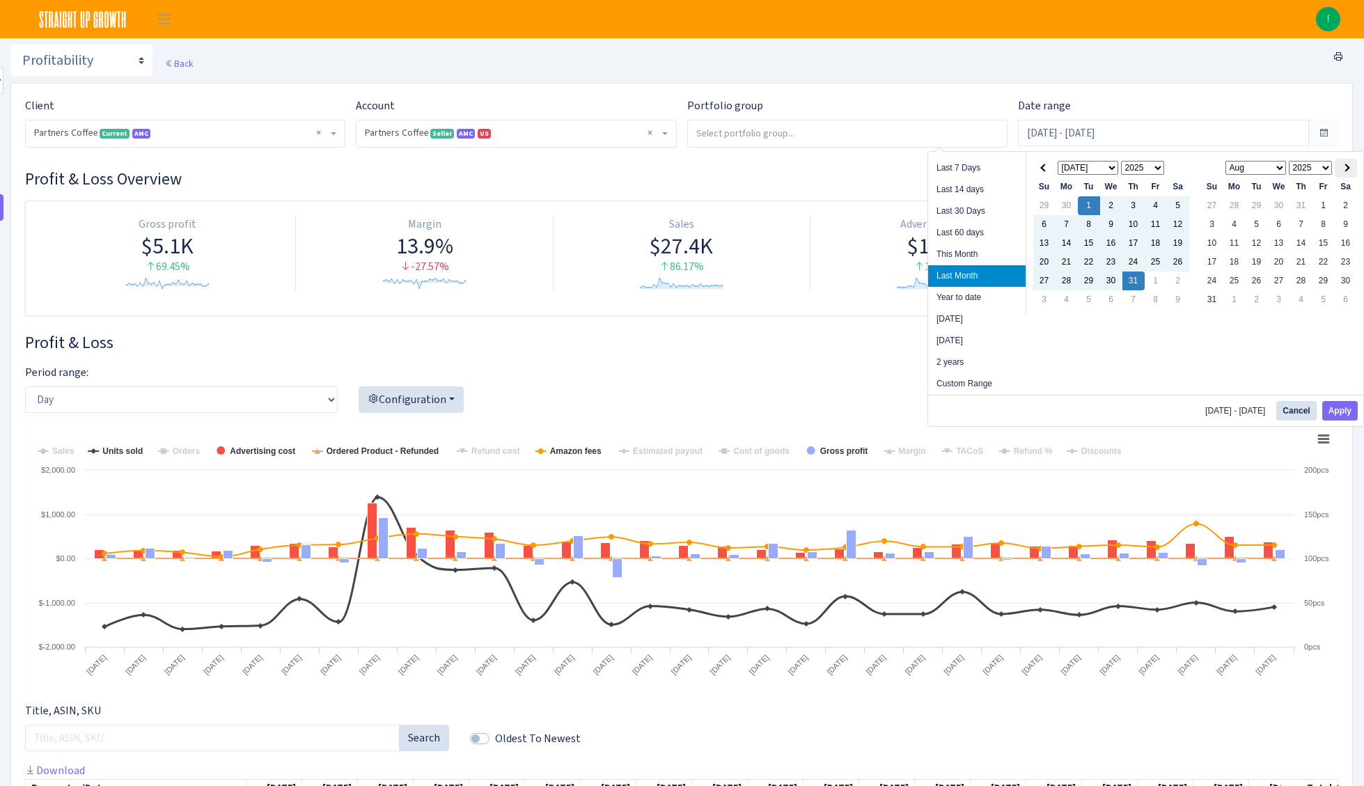
click at [1342, 171] on th at bounding box center [1346, 168] width 22 height 19
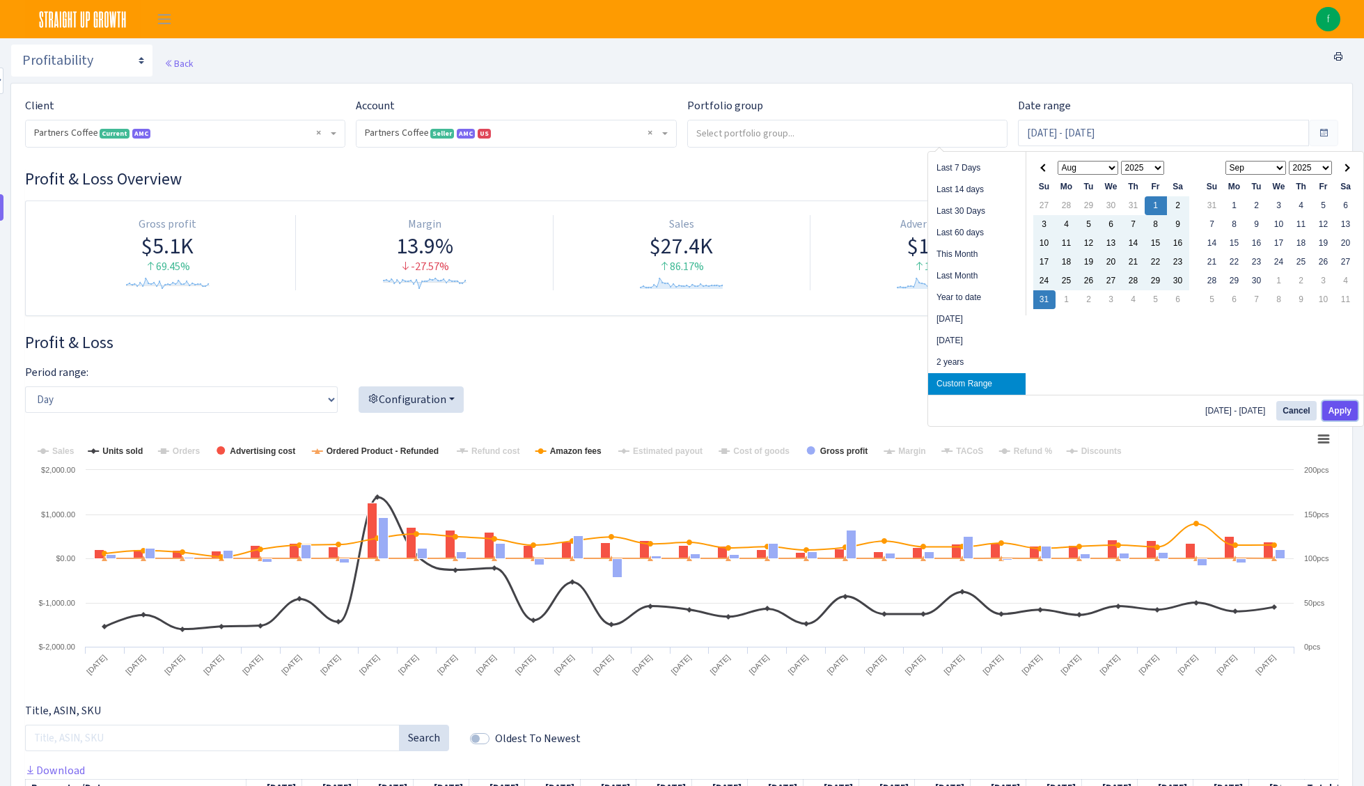
click at [1343, 409] on button "Apply" at bounding box center [1341, 411] width 36 height 20
type input "[DATE] - [DATE]"
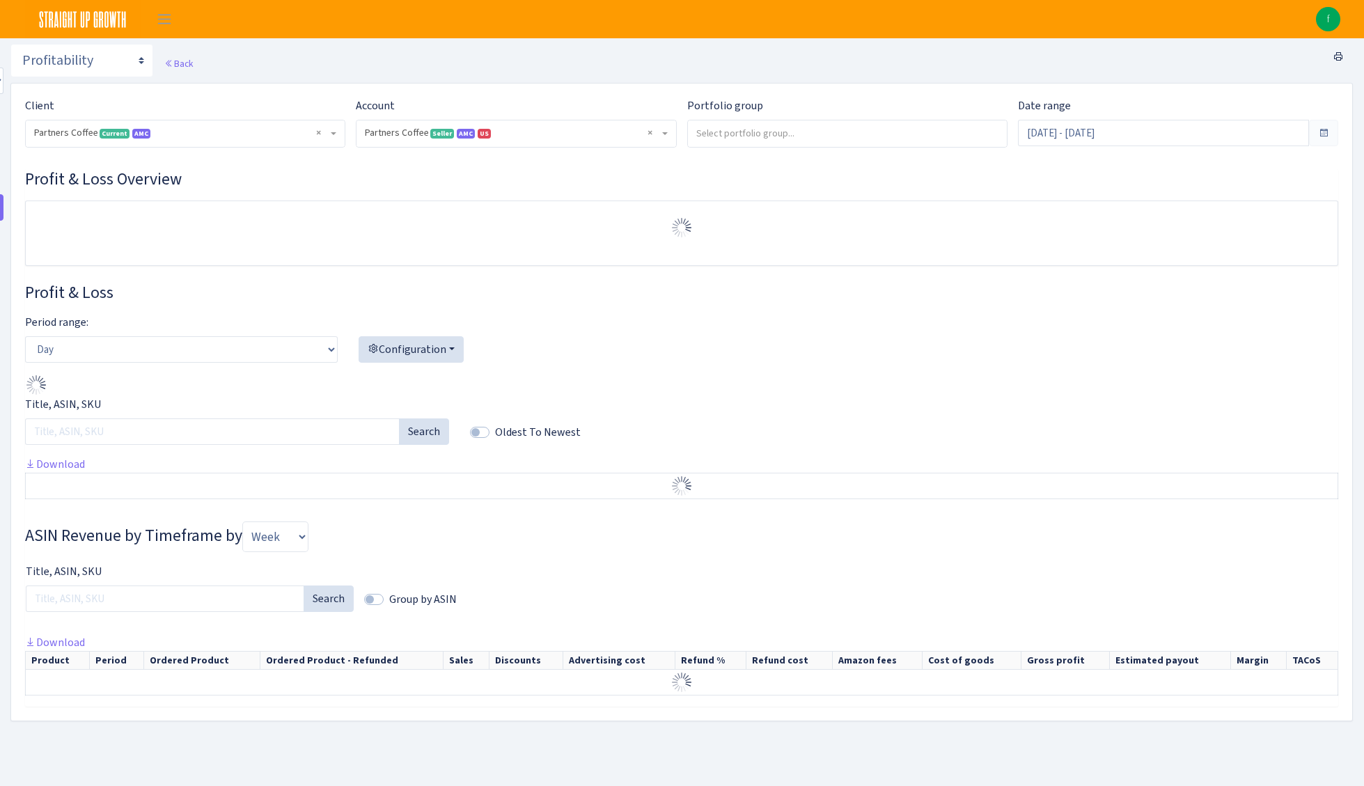
select select "2242985598963294"
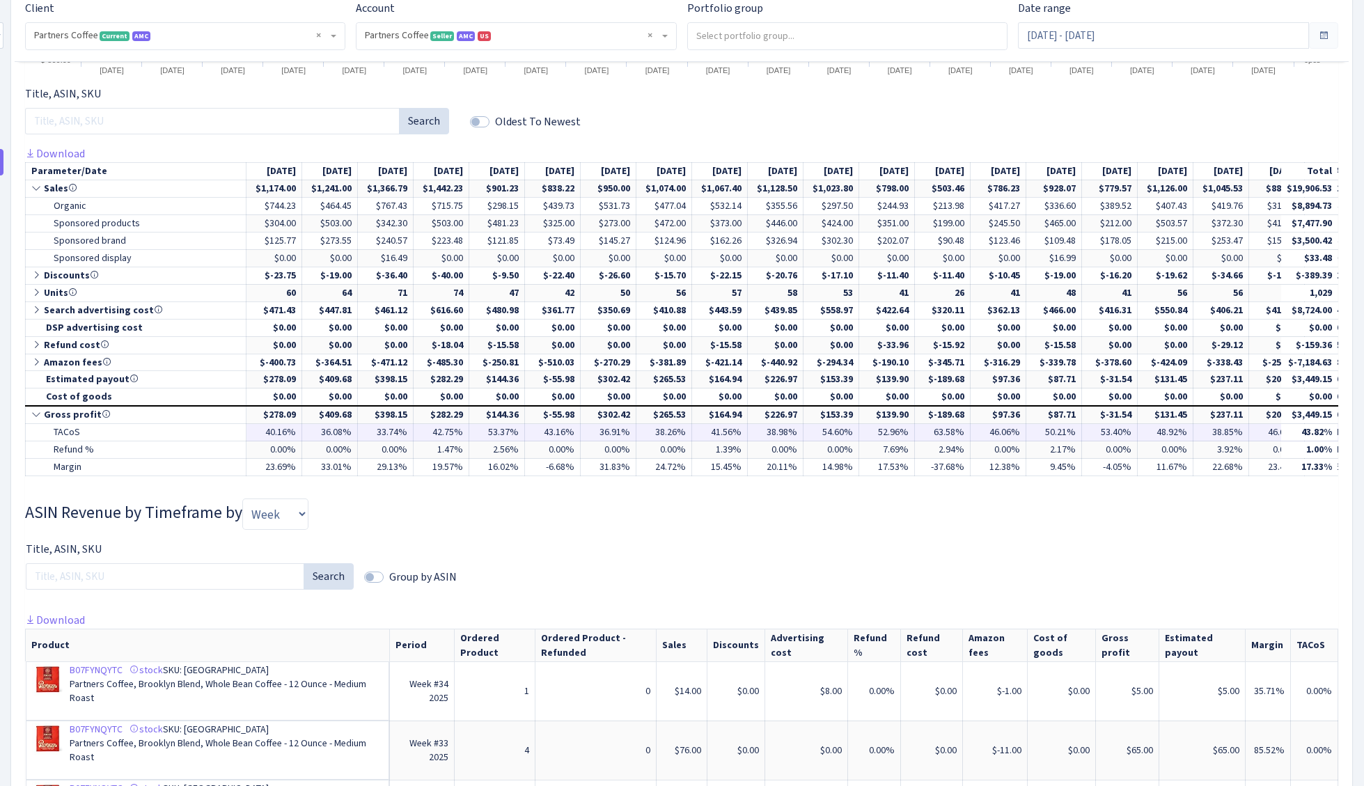
scroll to position [592, 0]
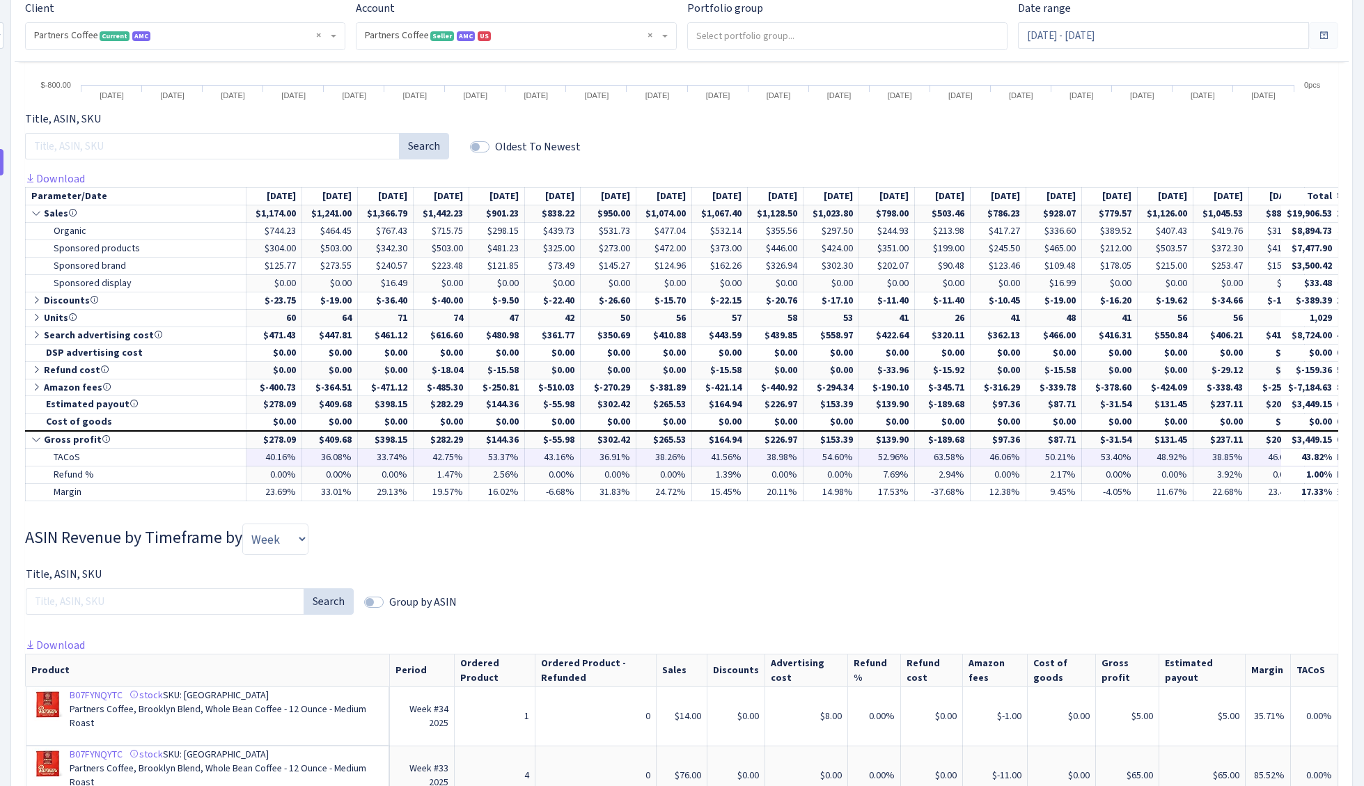
click at [76, 459] on td "TACoS" at bounding box center [136, 457] width 221 height 17
drag, startPoint x: 82, startPoint y: 462, endPoint x: 35, endPoint y: 453, distance: 48.1
click at [35, 453] on td "TACoS" at bounding box center [136, 457] width 221 height 17
copy td "TACoS"
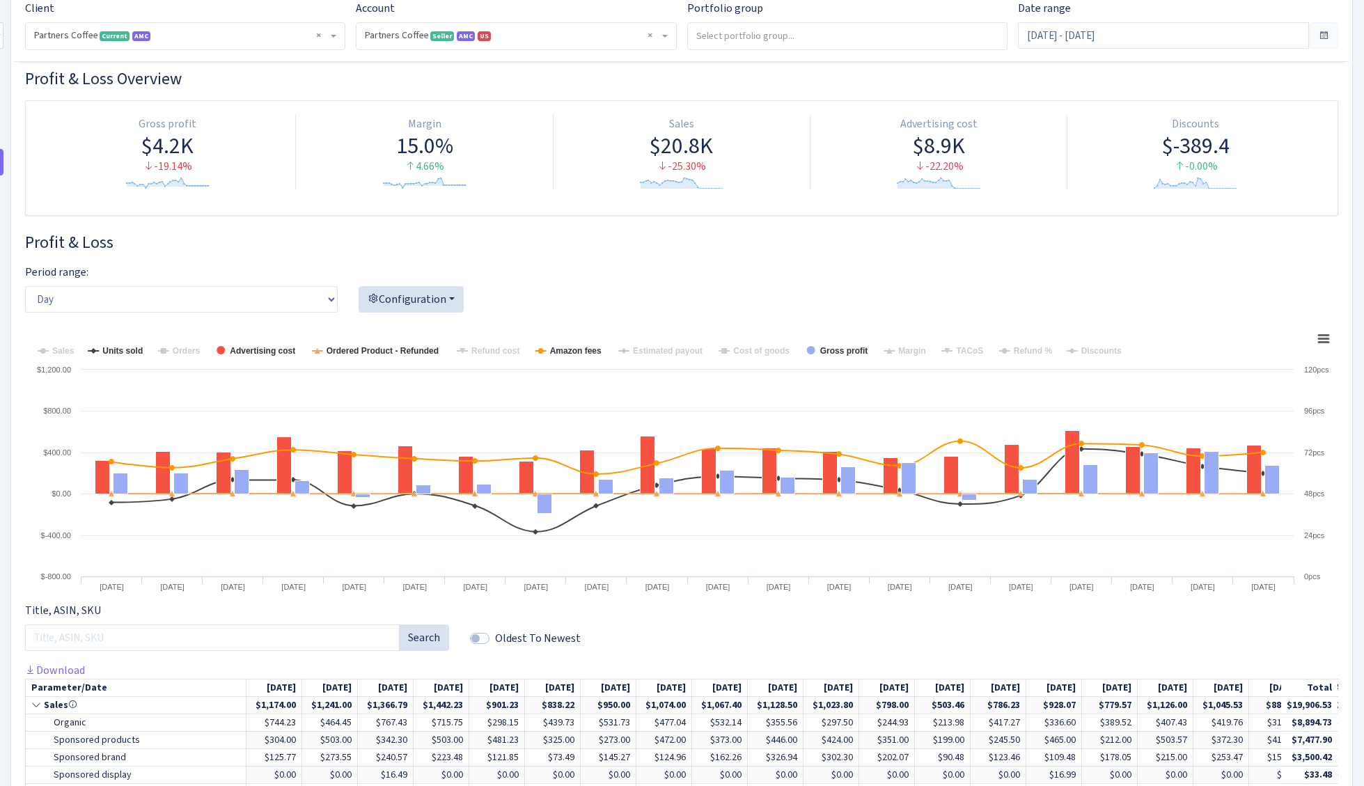
scroll to position [0, 0]
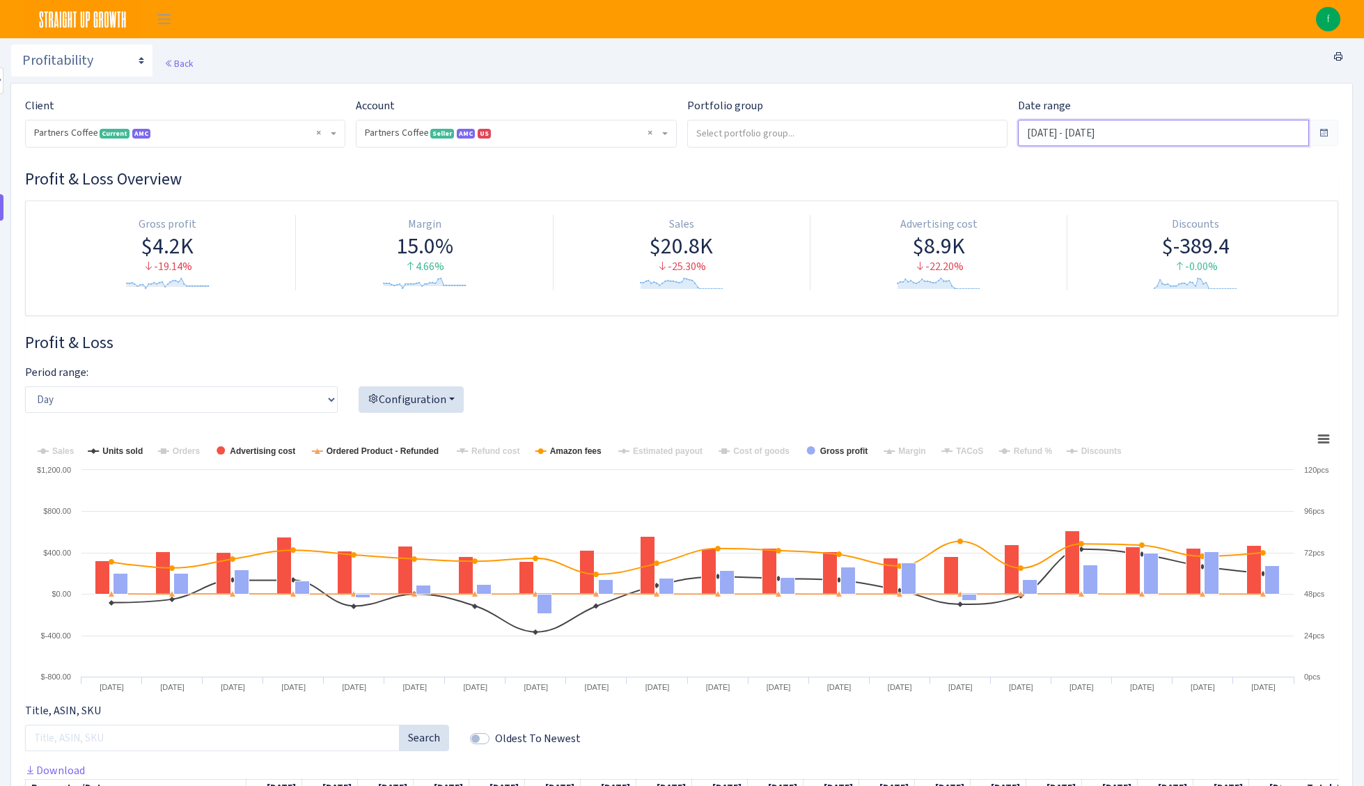
click at [1168, 143] on input "[DATE] - [DATE]" at bounding box center [1163, 133] width 291 height 26
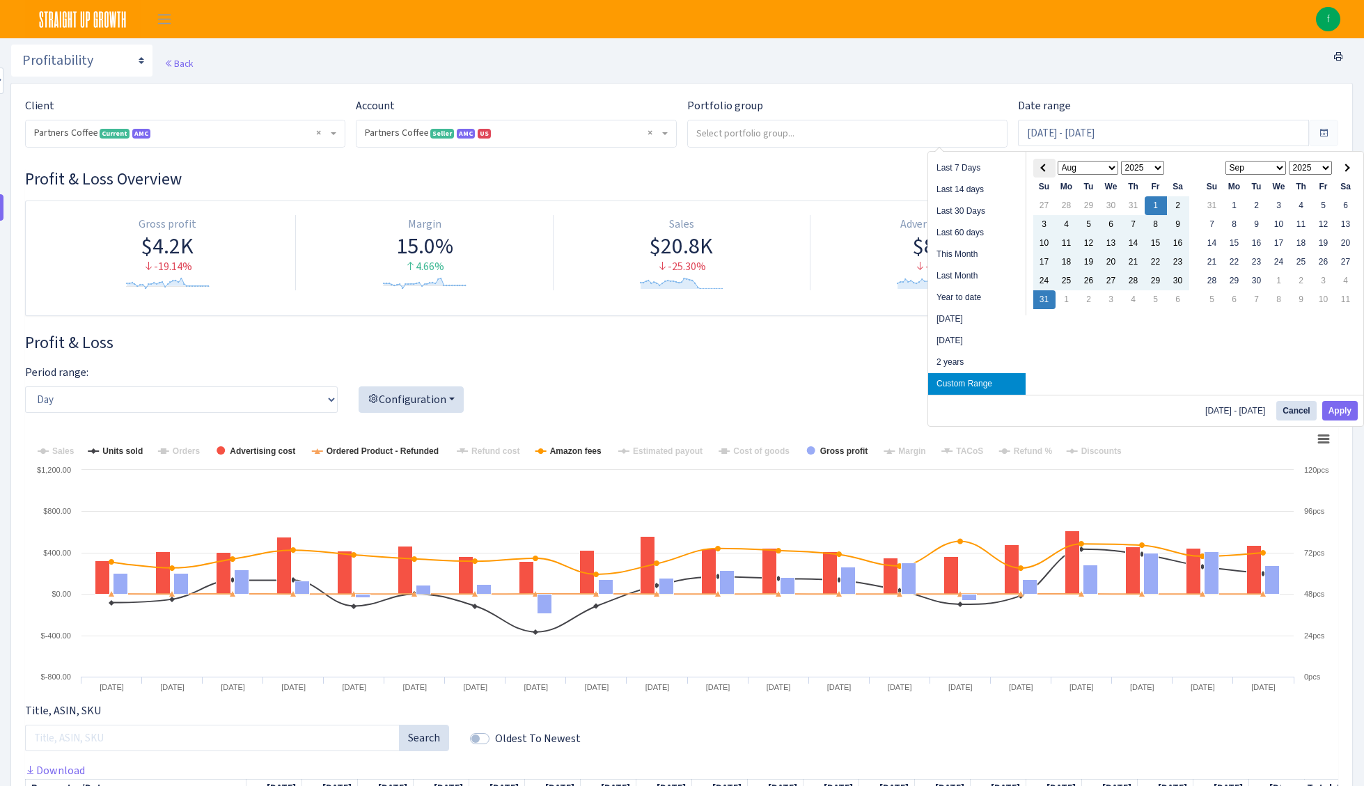
click at [1043, 168] on span at bounding box center [1044, 168] width 8 height 8
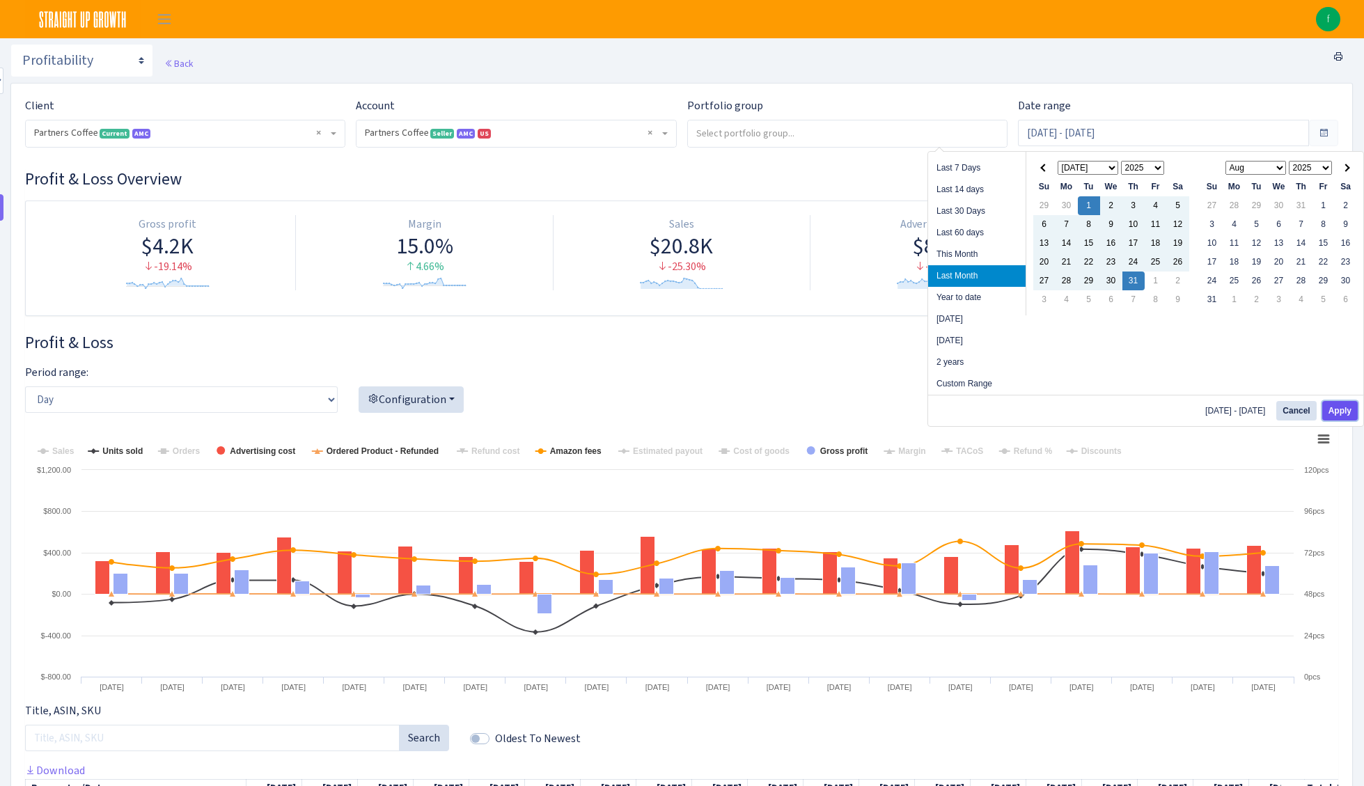
click at [1343, 408] on button "Apply" at bounding box center [1341, 411] width 36 height 20
type input "[DATE] - [DATE]"
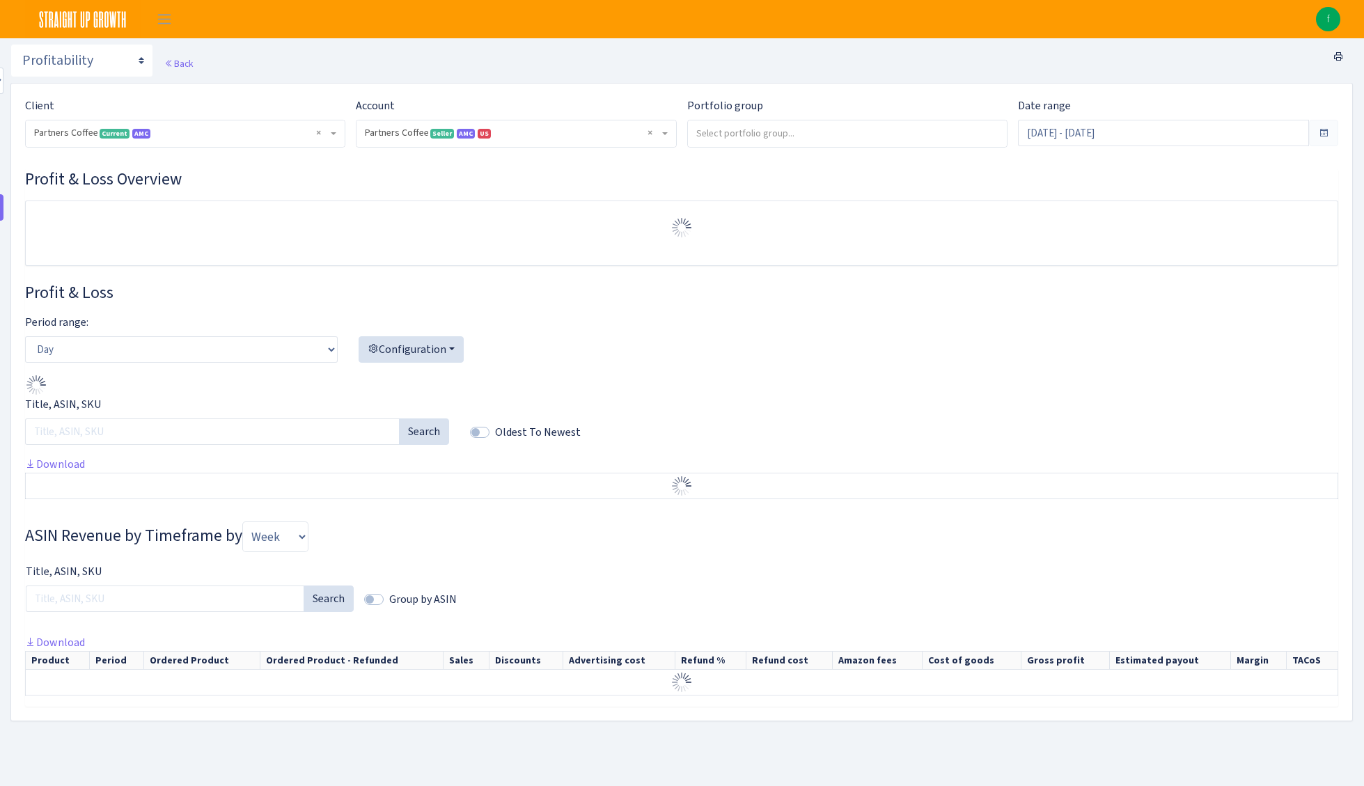
select select "2242985598963294"
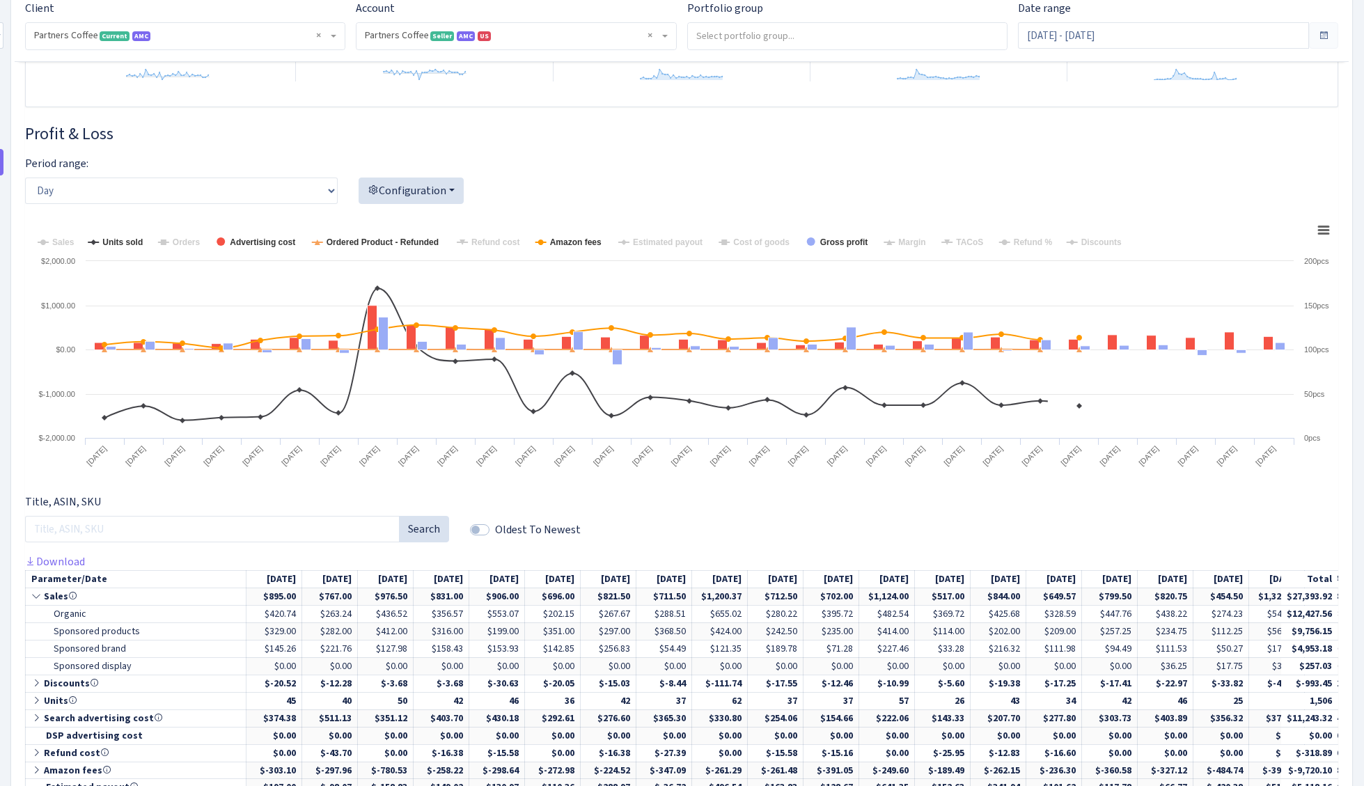
scroll to position [418, 0]
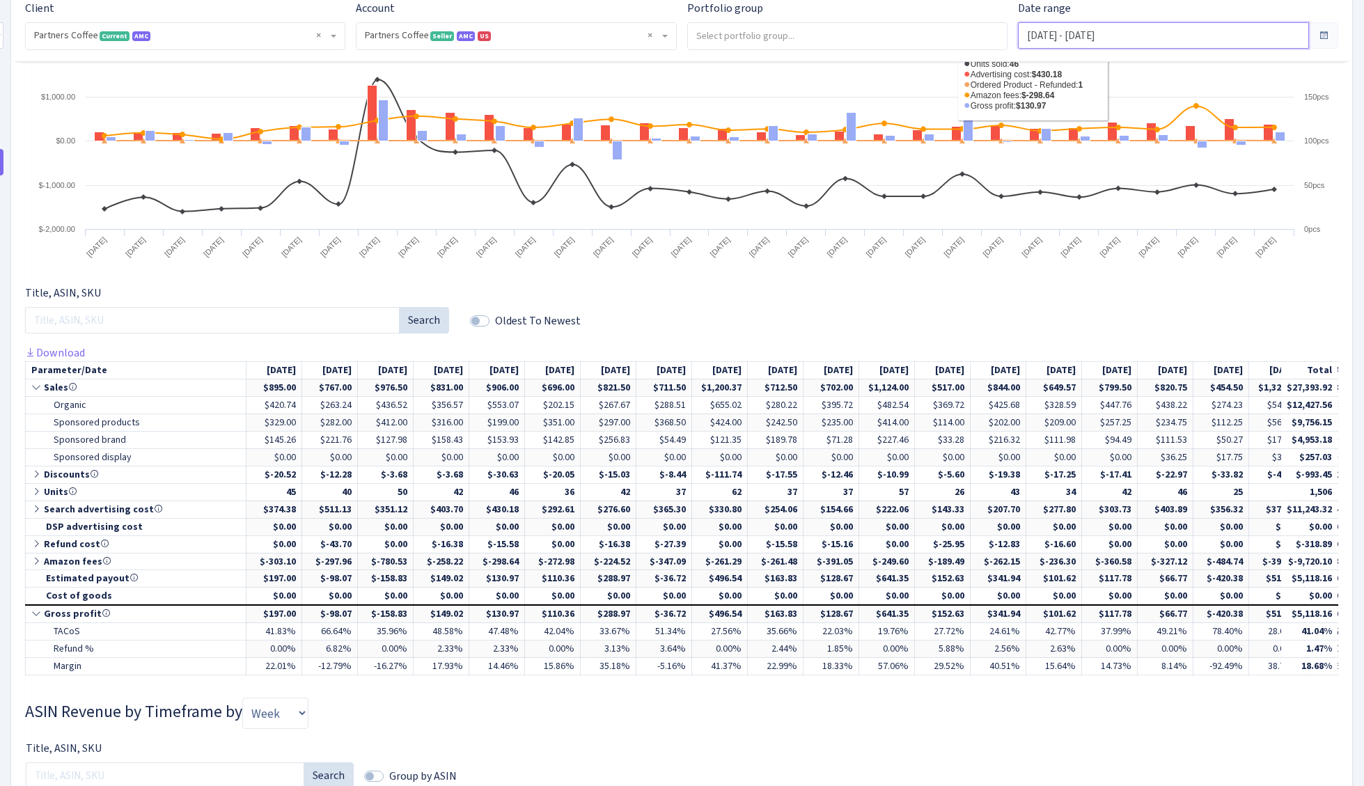
click at [1126, 38] on input "[DATE] - [DATE]" at bounding box center [1163, 35] width 291 height 26
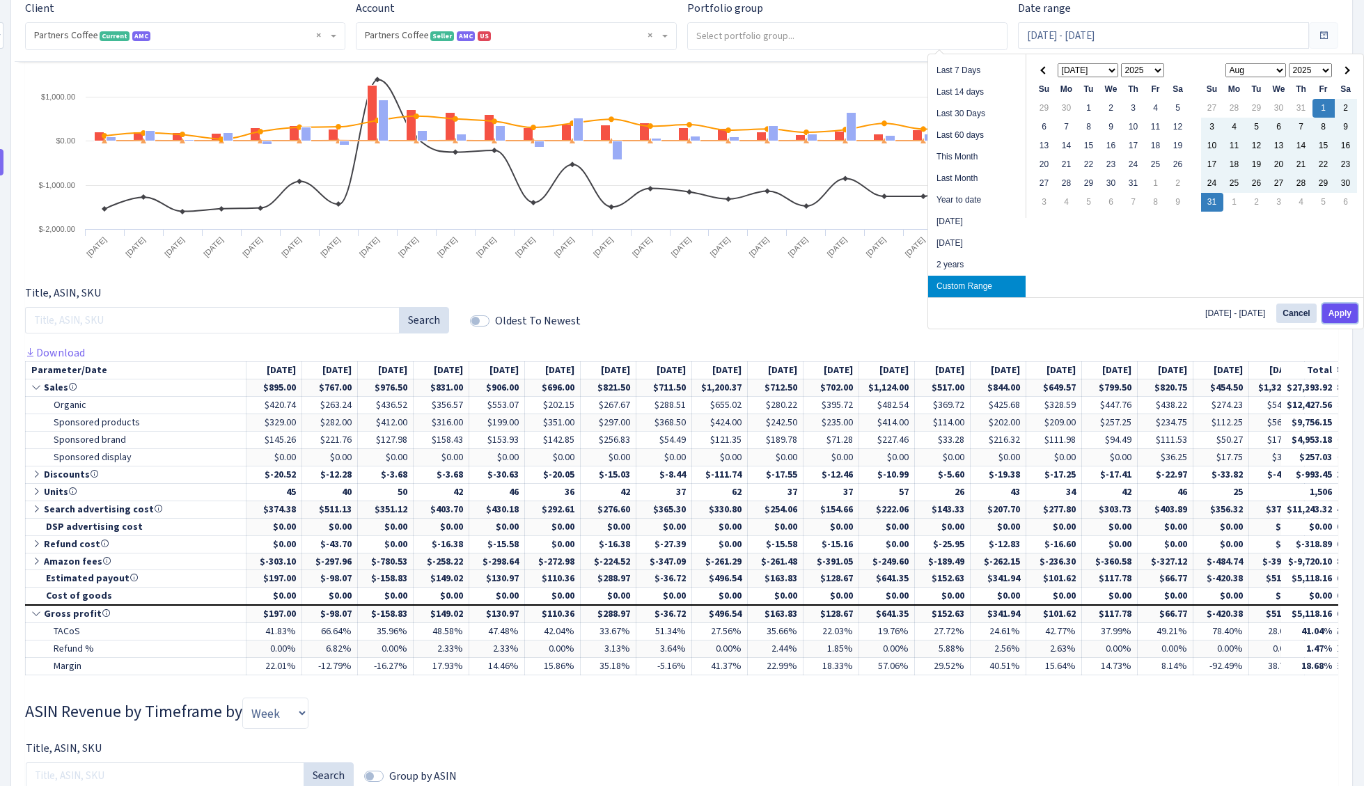
click at [1337, 313] on button "Apply" at bounding box center [1341, 314] width 36 height 20
type input "[DATE] - [DATE]"
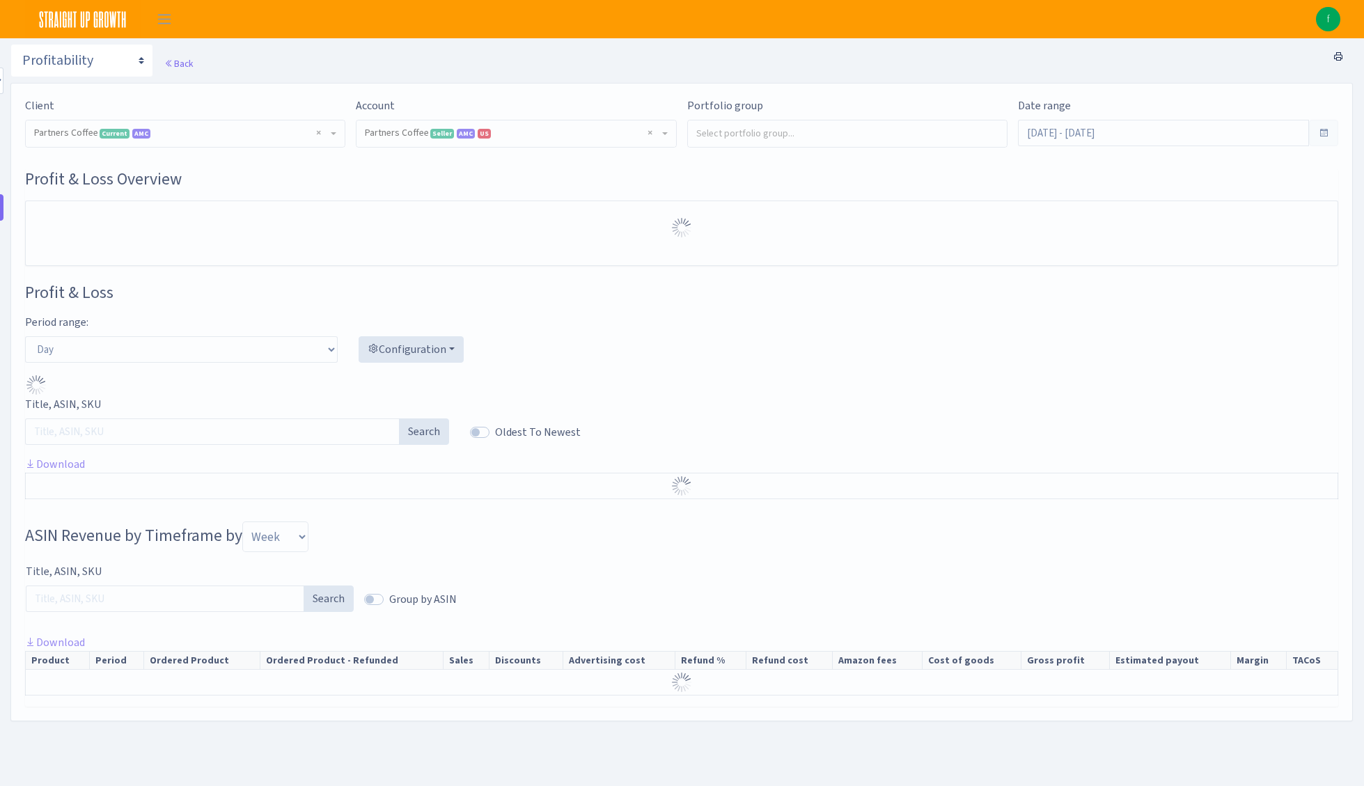
select select "2242985598963294"
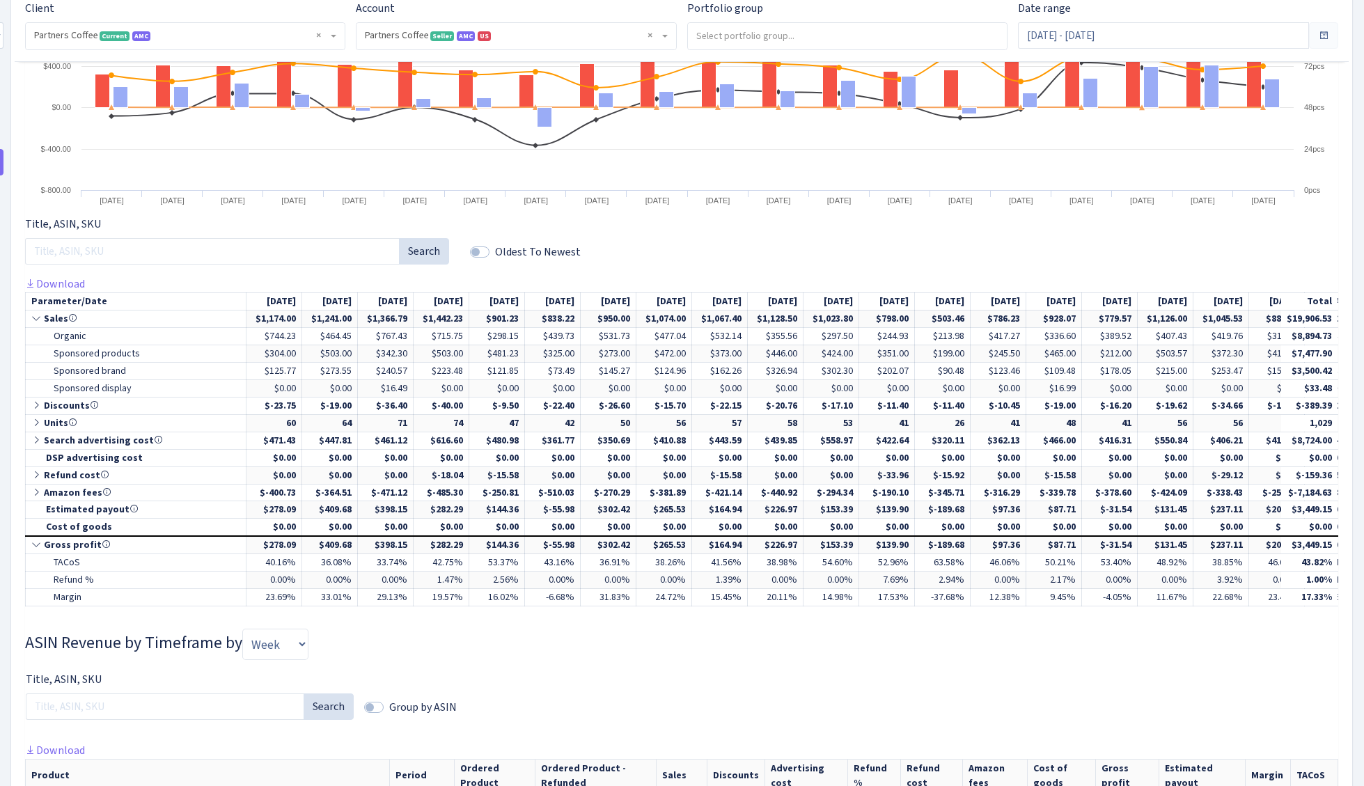
scroll to position [488, 0]
